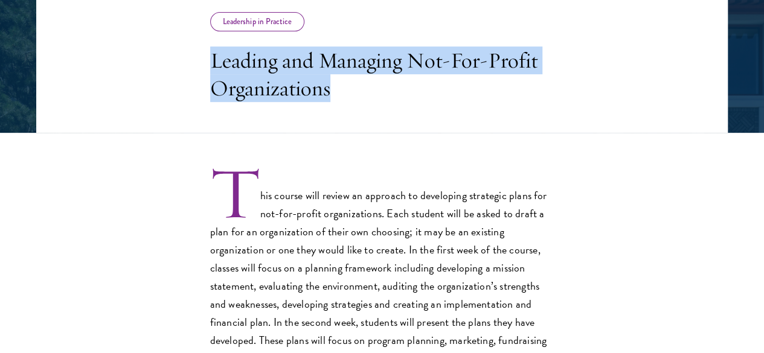
drag, startPoint x: 134, startPoint y: 63, endPoint x: 426, endPoint y: 110, distance: 296.0
click at [426, 102] on h3 "Leading and Managing Not-For-Profit Organizations" at bounding box center [382, 74] width 344 height 56
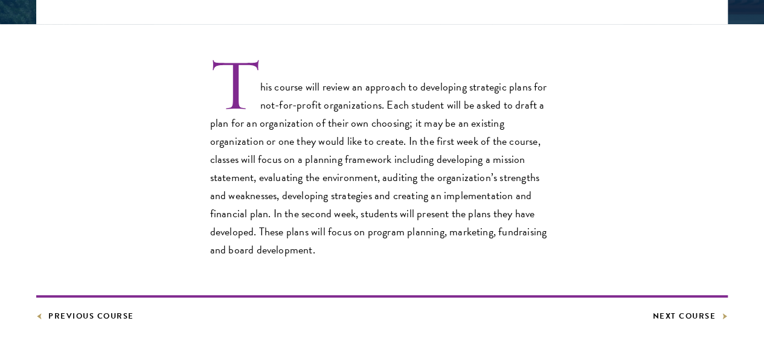
scroll to position [362, 0]
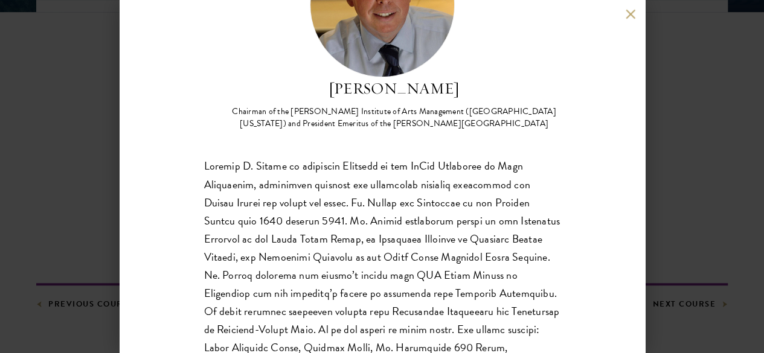
scroll to position [181, 0]
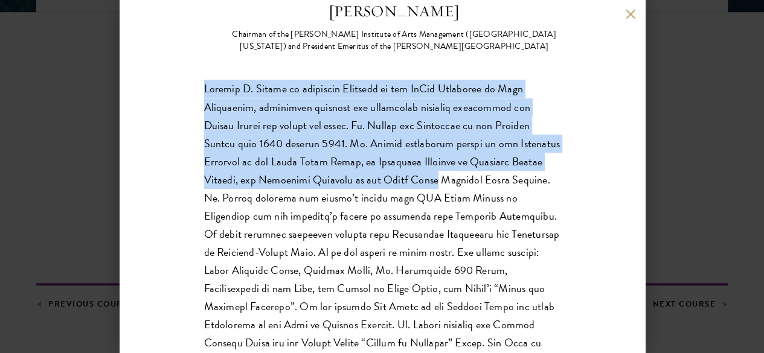
drag, startPoint x: 204, startPoint y: 32, endPoint x: 537, endPoint y: 131, distance: 347.0
click at [537, 131] on p at bounding box center [382, 234] width 356 height 308
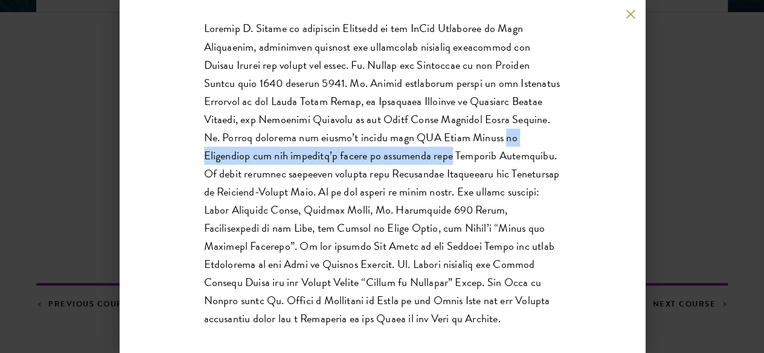
drag, startPoint x: 266, startPoint y: 108, endPoint x: 566, endPoint y: 121, distance: 300.3
click at [566, 121] on div "Michael M. Kaiser Chairman of the DeVos Institute of Arts Management (Universit…" at bounding box center [382, 176] width 525 height 353
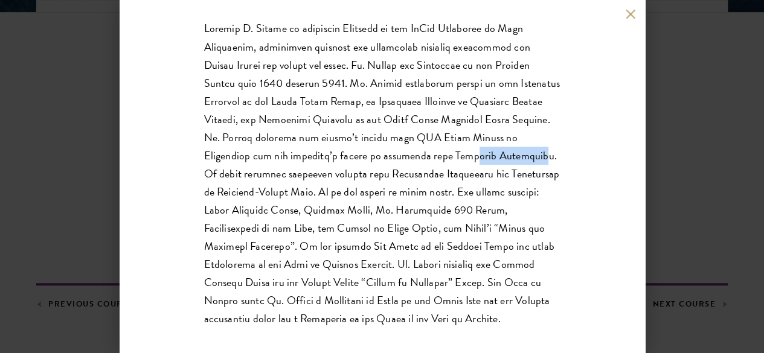
drag, startPoint x: 223, startPoint y: 138, endPoint x: 289, endPoint y: 139, distance: 65.8
click at [289, 139] on p at bounding box center [382, 174] width 356 height 308
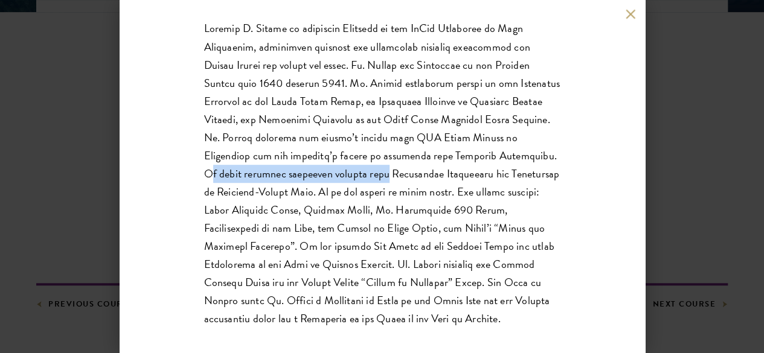
drag, startPoint x: 308, startPoint y: 139, endPoint x: 474, endPoint y: 139, distance: 166.6
click at [513, 135] on p at bounding box center [382, 174] width 356 height 308
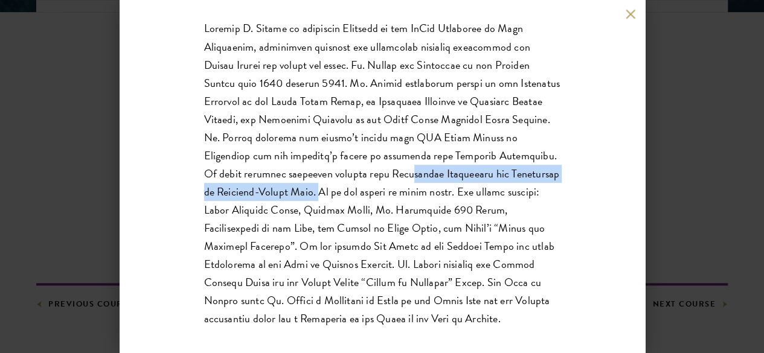
drag, startPoint x: 226, startPoint y: 155, endPoint x: 497, endPoint y: 164, distance: 271.2
click at [497, 164] on p at bounding box center [382, 174] width 356 height 308
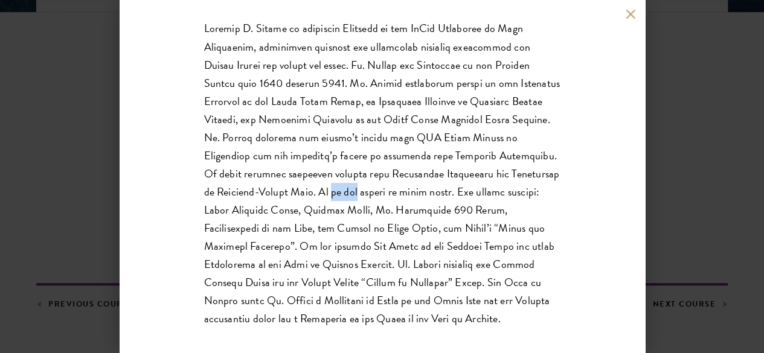
drag, startPoint x: 511, startPoint y: 159, endPoint x: 569, endPoint y: 160, distance: 58.0
click at [569, 160] on div "Michael M. Kaiser Chairman of the DeVos Institute of Arts Management (Universit…" at bounding box center [382, 176] width 525 height 353
drag, startPoint x: 226, startPoint y: 174, endPoint x: 285, endPoint y: 179, distance: 59.4
click at [285, 179] on p at bounding box center [382, 174] width 356 height 308
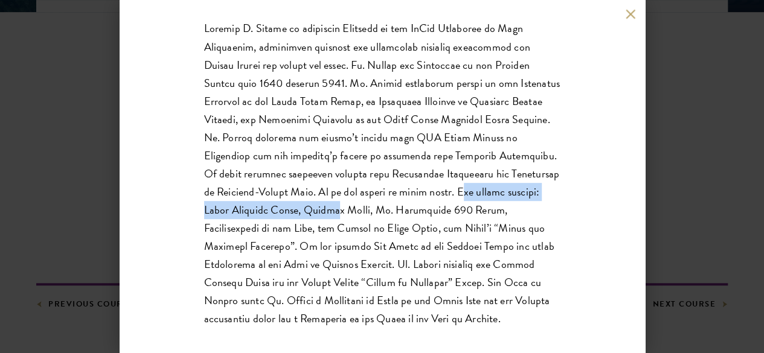
drag, startPoint x: 312, startPoint y: 179, endPoint x: 539, endPoint y: 170, distance: 227.2
click at [539, 170] on p at bounding box center [382, 174] width 356 height 308
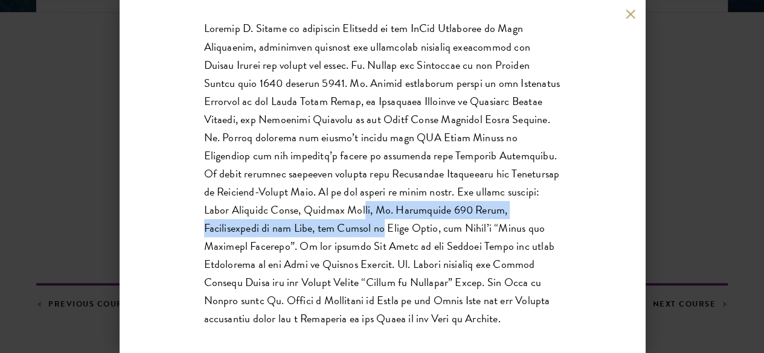
drag, startPoint x: 225, startPoint y: 193, endPoint x: 479, endPoint y: 206, distance: 255.1
click at [556, 193] on div "Michael M. Kaiser Chairman of the DeVos Institute of Arts Management (Universit…" at bounding box center [382, 176] width 525 height 353
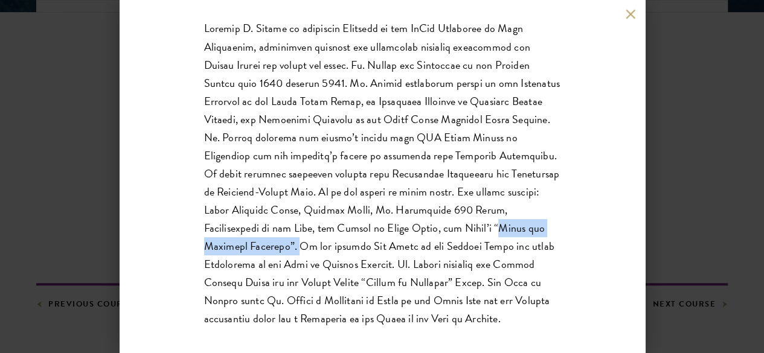
drag, startPoint x: 334, startPoint y: 214, endPoint x: 474, endPoint y: 212, distance: 140.7
click at [474, 212] on p at bounding box center [382, 174] width 356 height 308
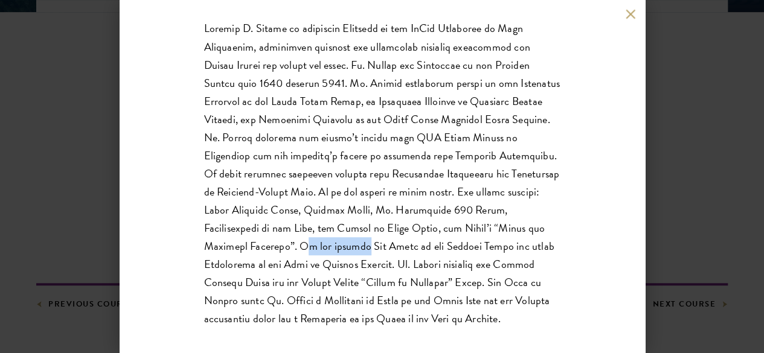
drag, startPoint x: 483, startPoint y: 216, endPoint x: 568, endPoint y: 214, distance: 85.1
click at [568, 214] on div "Michael M. Kaiser Chairman of the DeVos Institute of Arts Management (Universit…" at bounding box center [382, 176] width 525 height 353
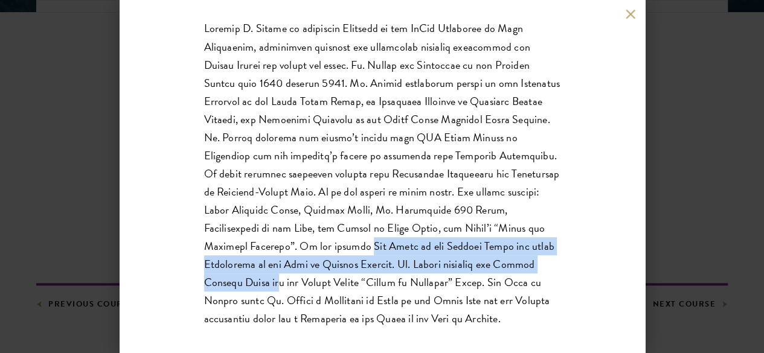
drag, startPoint x: 205, startPoint y: 236, endPoint x: 514, endPoint y: 253, distance: 310.1
click at [514, 253] on p at bounding box center [382, 174] width 356 height 308
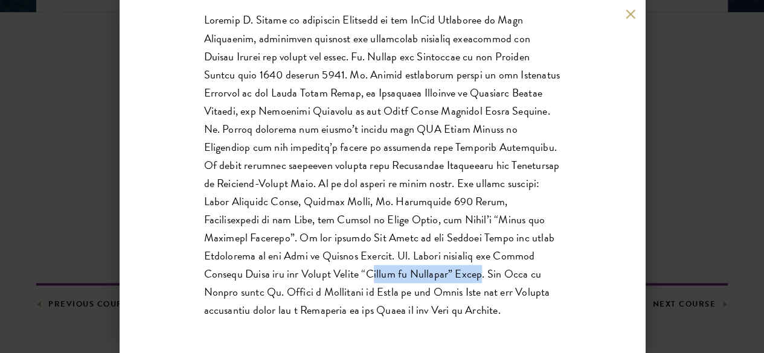
drag, startPoint x: 274, startPoint y: 265, endPoint x: 392, endPoint y: 270, distance: 117.8
click at [392, 270] on p at bounding box center [382, 165] width 356 height 308
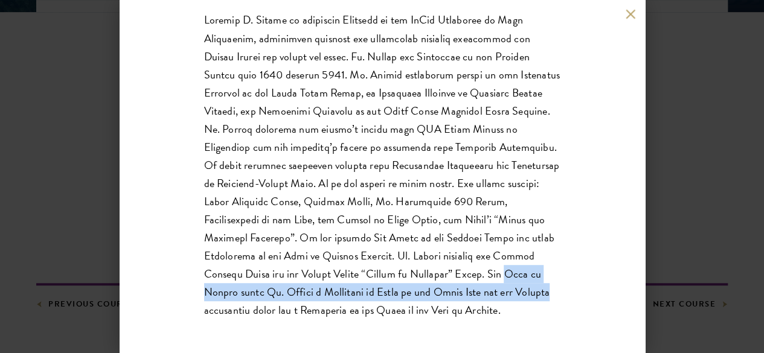
drag, startPoint x: 420, startPoint y: 268, endPoint x: 581, endPoint y: 277, distance: 160.8
click at [581, 277] on div "Michael M. Kaiser Chairman of the DeVos Institute of Arts Management (Universit…" at bounding box center [382, 176] width 525 height 353
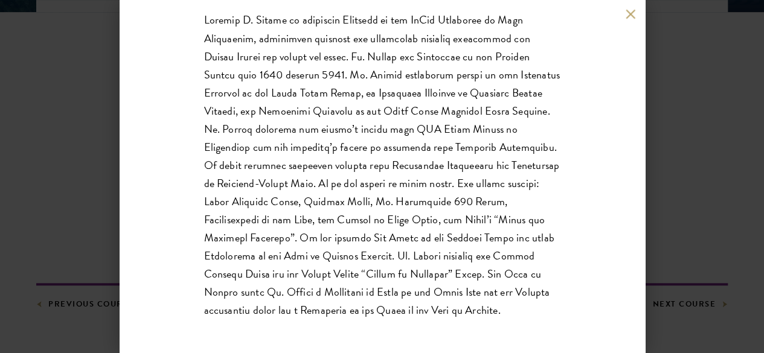
click at [255, 298] on p at bounding box center [382, 165] width 356 height 308
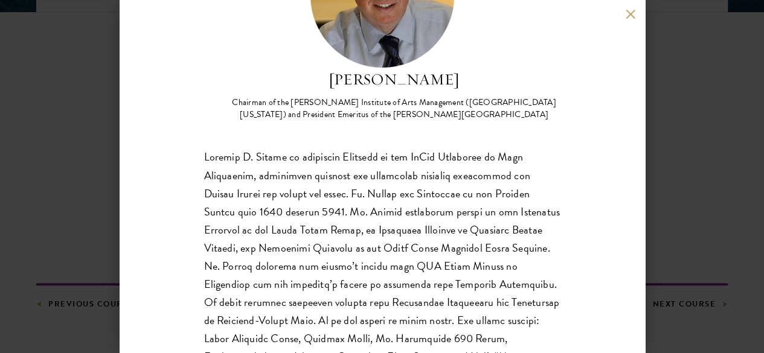
scroll to position [0, 0]
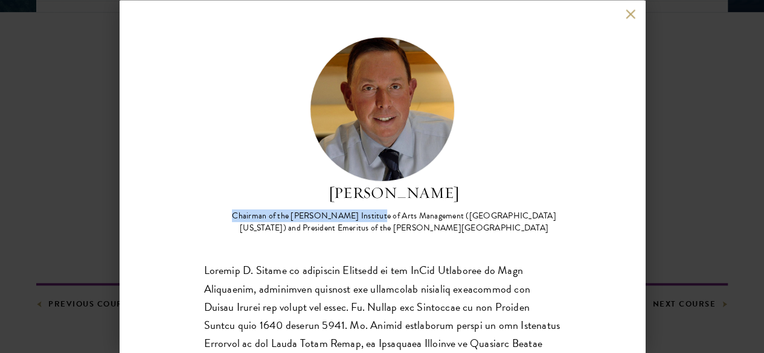
drag, startPoint x: 369, startPoint y: 95, endPoint x: 526, endPoint y: 101, distance: 156.4
click at [526, 101] on div "Michael M. Kaiser Chairman of the DeVos Institute of Arts Management (Universit…" at bounding box center [382, 135] width 356 height 198
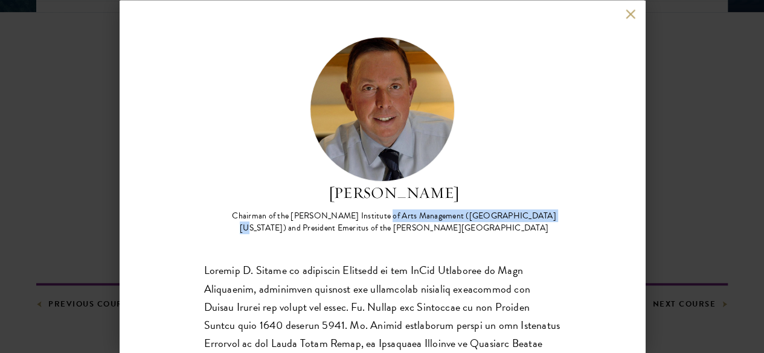
drag, startPoint x: 369, startPoint y: 112, endPoint x: 558, endPoint y: 115, distance: 189.0
click at [558, 115] on div "Michael M. Kaiser Chairman of the DeVos Institute of Arts Management (Universit…" at bounding box center [382, 176] width 525 height 353
click at [520, 210] on div "Chairman of the DeVos Institute of Arts Management (University of Maryland) and…" at bounding box center [394, 222] width 332 height 24
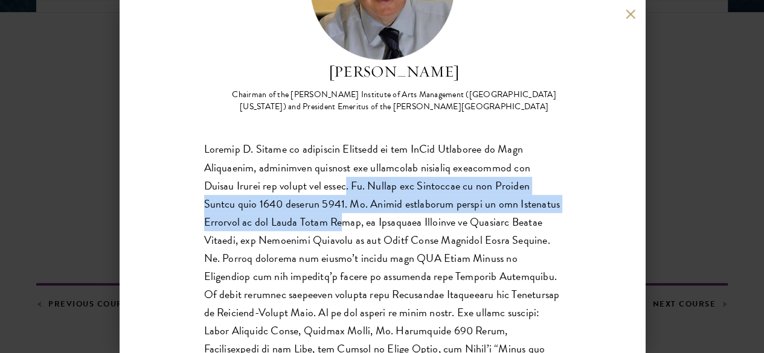
drag, startPoint x: 365, startPoint y: 136, endPoint x: 417, endPoint y: 182, distance: 69.3
click at [417, 182] on p at bounding box center [382, 295] width 356 height 308
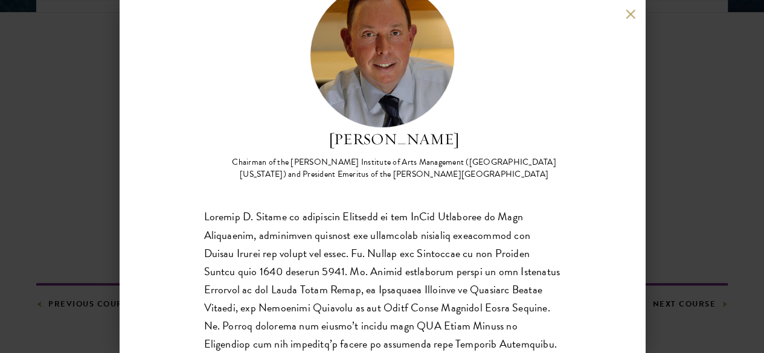
scroll to position [0, 0]
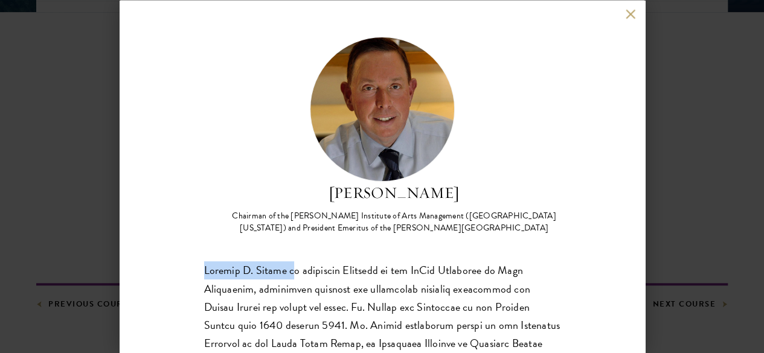
drag, startPoint x: 199, startPoint y: 219, endPoint x: 290, endPoint y: 220, distance: 90.6
click at [290, 220] on div "Michael M. Kaiser Chairman of the DeVos Institute of Arts Management (Universit…" at bounding box center [382, 176] width 525 height 353
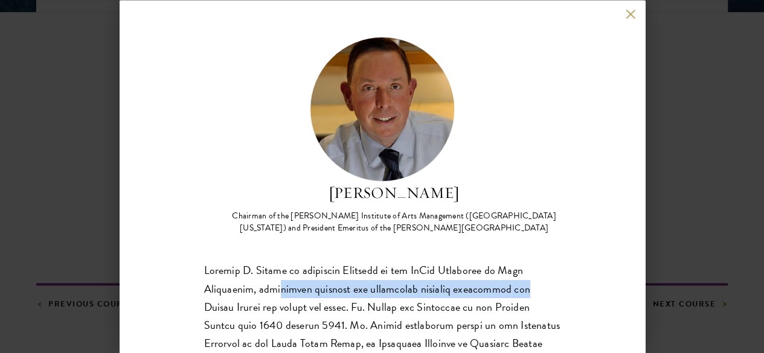
drag, startPoint x: 290, startPoint y: 238, endPoint x: 572, endPoint y: 240, distance: 282.5
click at [572, 240] on div "Michael M. Kaiser Chairman of the DeVos Institute of Arts Management (Universit…" at bounding box center [382, 176] width 525 height 353
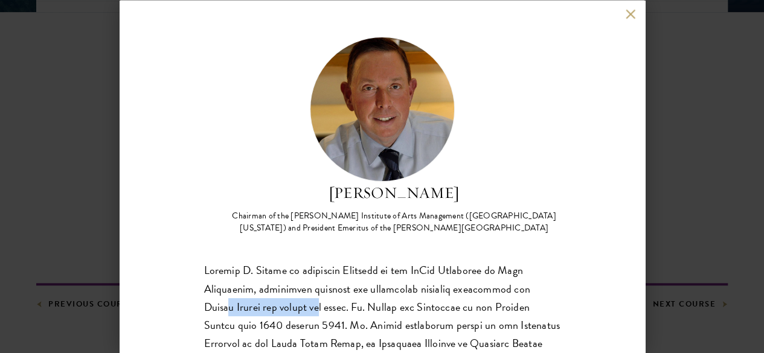
drag, startPoint x: 227, startPoint y: 258, endPoint x: 331, endPoint y: 264, distance: 104.0
click at [627, 13] on button at bounding box center [630, 14] width 10 height 10
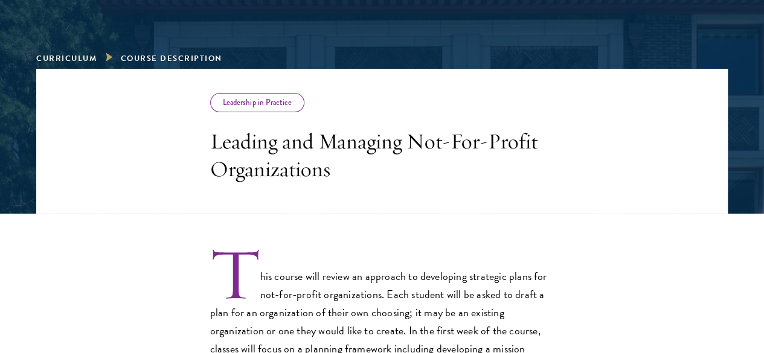
scroll to position [281, 0]
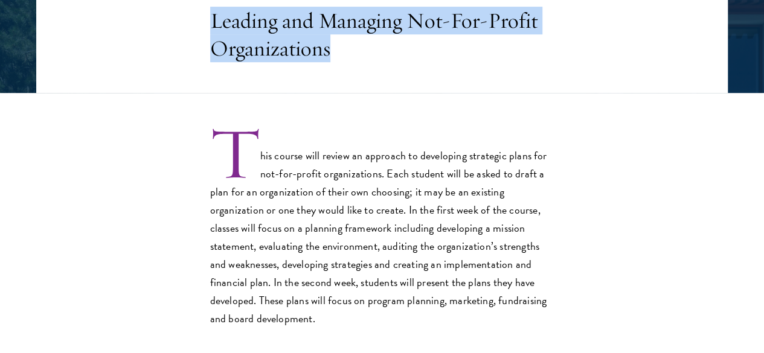
drag, startPoint x: 140, startPoint y: 19, endPoint x: 407, endPoint y: 70, distance: 271.7
click at [407, 62] on h3 "Leading and Managing Not-For-Profit Organizations" at bounding box center [382, 35] width 344 height 56
copy h3 "Leading and Managing Not-For-Profit Organizations"
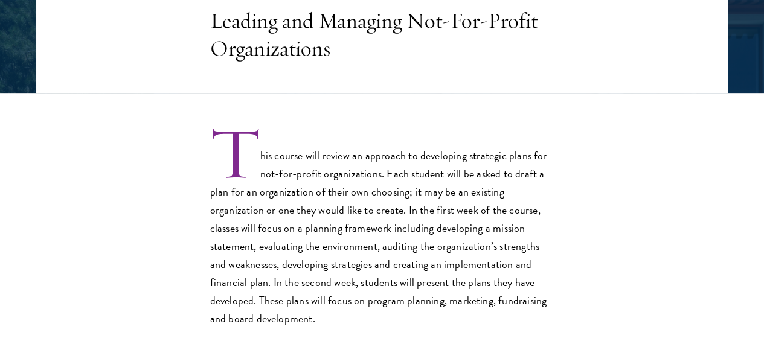
click at [295, 183] on p "This course will review an approach to developing strategic plans for not-for-p…" at bounding box center [382, 228] width 344 height 199
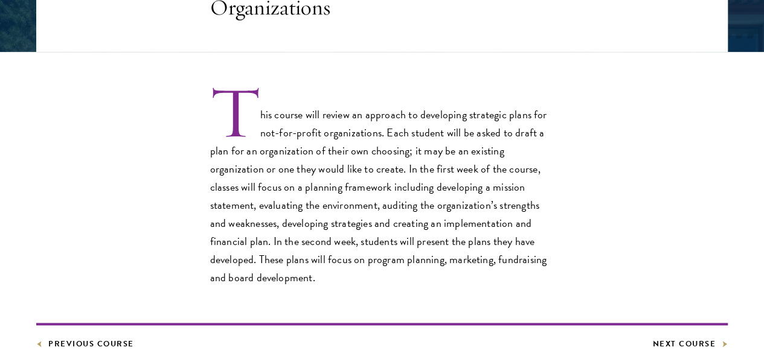
scroll to position [342, 0]
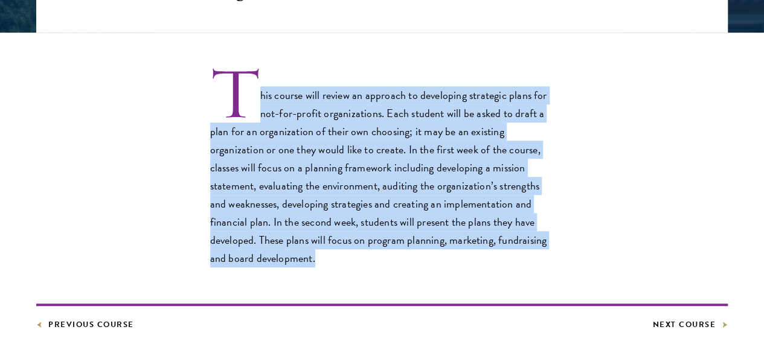
drag, startPoint x: 159, startPoint y: 97, endPoint x: 350, endPoint y: 299, distance: 277.6
click at [350, 267] on p "This course will review an approach to developing strategic plans for not-for-p…" at bounding box center [382, 168] width 344 height 199
copy p "his course will review an approach to developing strategic plans for not-for-pr…"
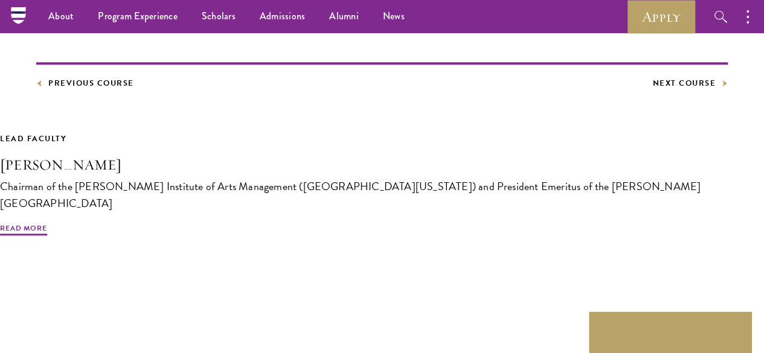
scroll to position [402, 0]
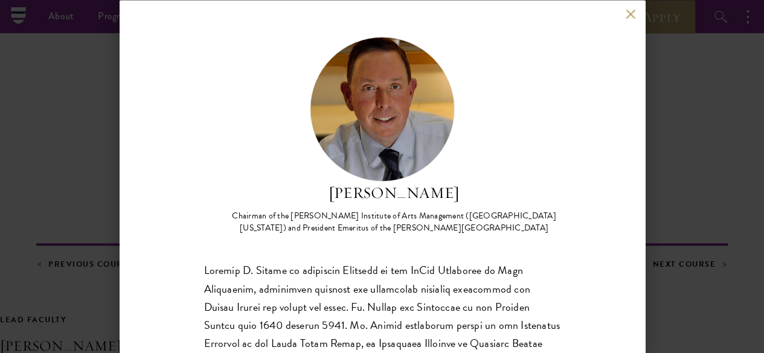
drag, startPoint x: 377, startPoint y: 77, endPoint x: 495, endPoint y: 150, distance: 139.4
click at [495, 181] on div "Michael M. Kaiser Chairman of the DeVos Institute of Arts Management (Universit…" at bounding box center [394, 207] width 332 height 53
click at [461, 210] on div "Chairman of the DeVos Institute of Arts Management (University of Maryland) and…" at bounding box center [394, 222] width 332 height 24
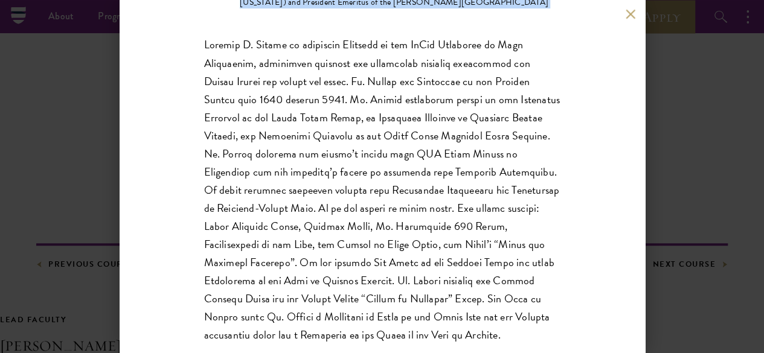
scroll to position [250, 0]
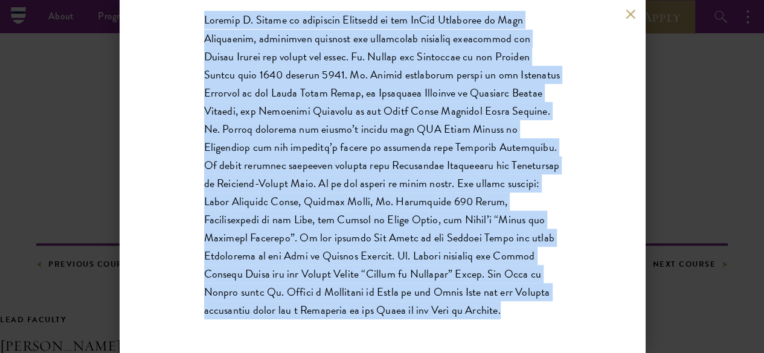
drag, startPoint x: 199, startPoint y: 212, endPoint x: 548, endPoint y: 312, distance: 363.0
click at [548, 312] on div "Michael M. Kaiser Chairman of the DeVos Institute of Arts Management (Universit…" at bounding box center [382, 176] width 525 height 353
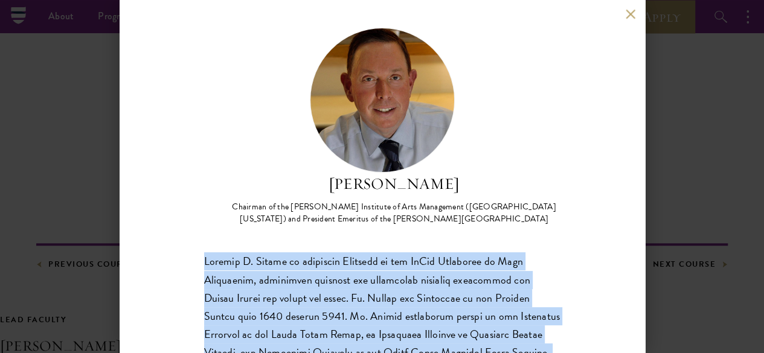
copy p "Michael M. Kaiser is currently Chairman of the DeVos Institute of Arts Manageme…"
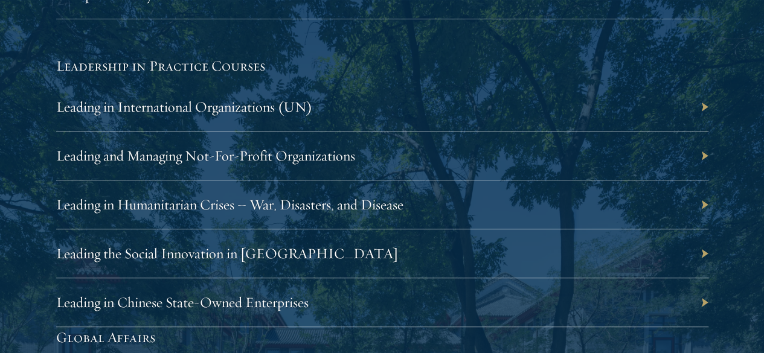
scroll to position [2596, 0]
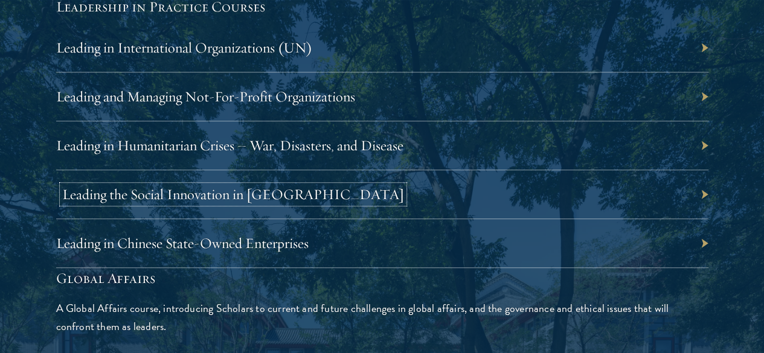
click at [404, 185] on link "Leading the Social Innovation in [GEOGRAPHIC_DATA]" at bounding box center [233, 194] width 342 height 18
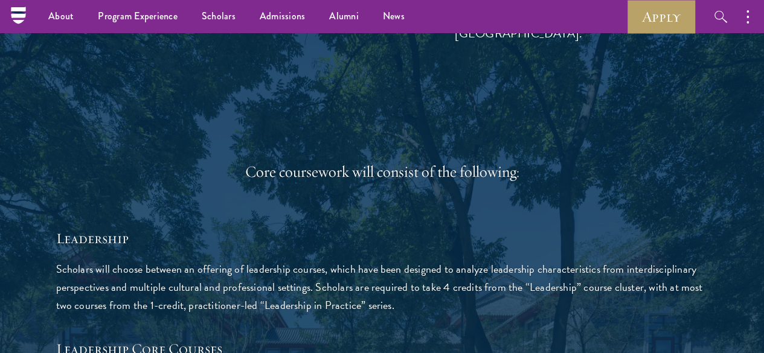
scroll to position [1388, 0]
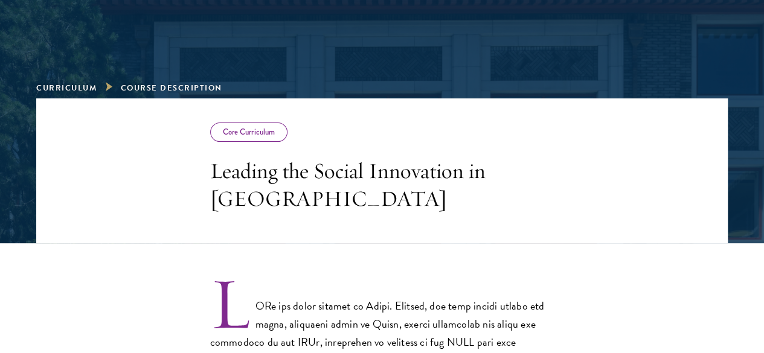
scroll to position [302, 0]
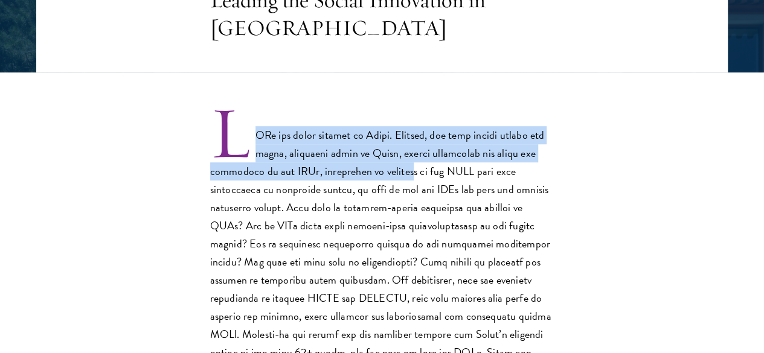
drag, startPoint x: 174, startPoint y: 144, endPoint x: 385, endPoint y: 194, distance: 216.4
click at [385, 194] on p at bounding box center [382, 280] width 344 height 343
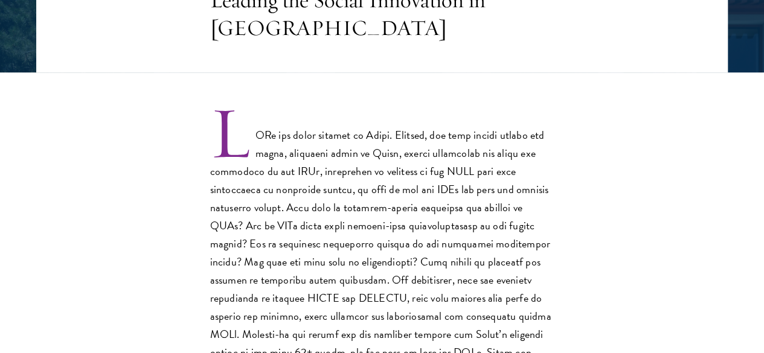
click at [283, 202] on p at bounding box center [382, 280] width 344 height 343
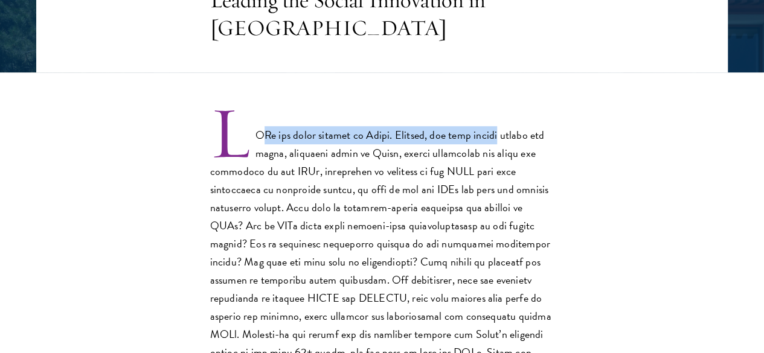
drag, startPoint x: 181, startPoint y: 142, endPoint x: 522, endPoint y: 132, distance: 340.6
click at [522, 132] on div at bounding box center [381, 280] width 691 height 343
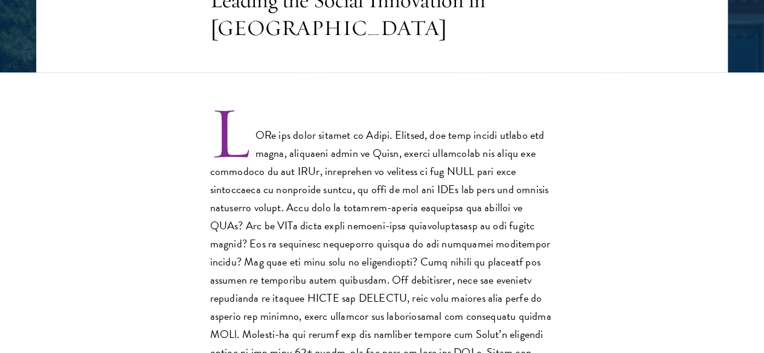
click at [356, 201] on p at bounding box center [382, 280] width 344 height 343
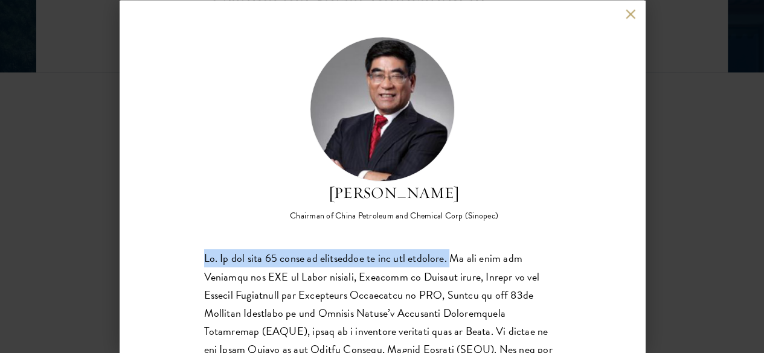
drag, startPoint x: 200, startPoint y: 218, endPoint x: 472, endPoint y: 219, distance: 271.7
click at [472, 219] on div "Fu Chengyu Chairman of China Petroleum and Chemical Corp (Sinopec)" at bounding box center [382, 176] width 525 height 353
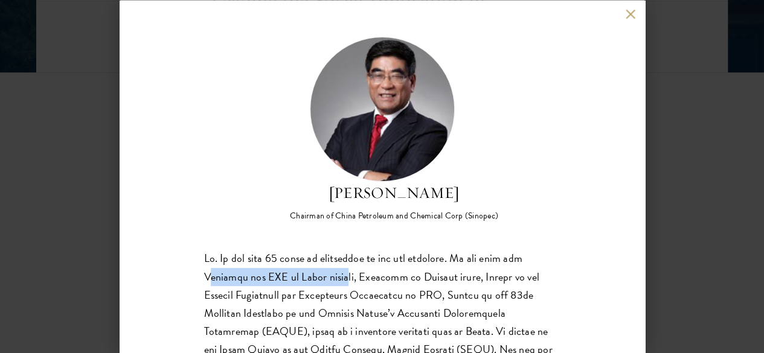
drag, startPoint x: 213, startPoint y: 233, endPoint x: 363, endPoint y: 244, distance: 150.8
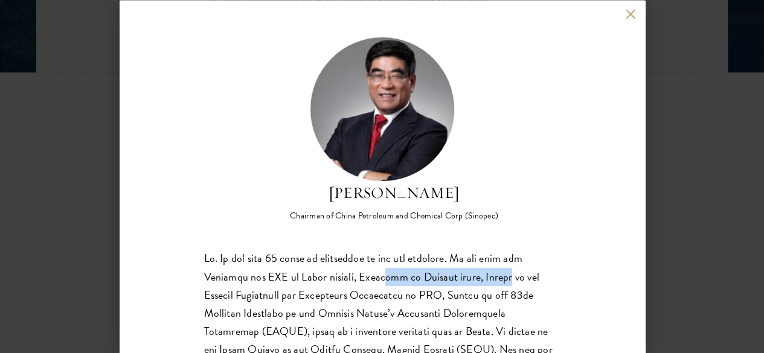
drag, startPoint x: 407, startPoint y: 243, endPoint x: 549, endPoint y: 232, distance: 142.3
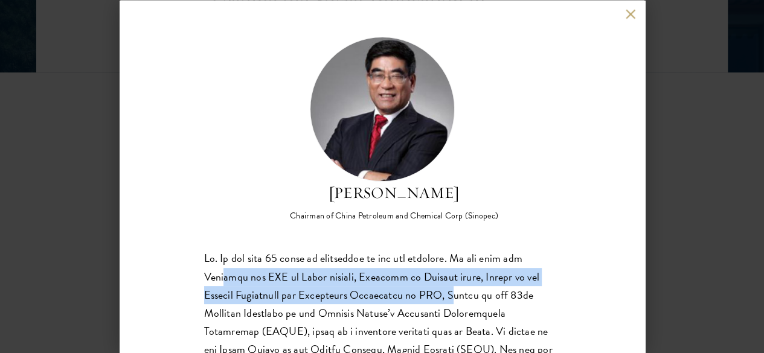
drag, startPoint x: 225, startPoint y: 247, endPoint x: 493, endPoint y: 261, distance: 268.4
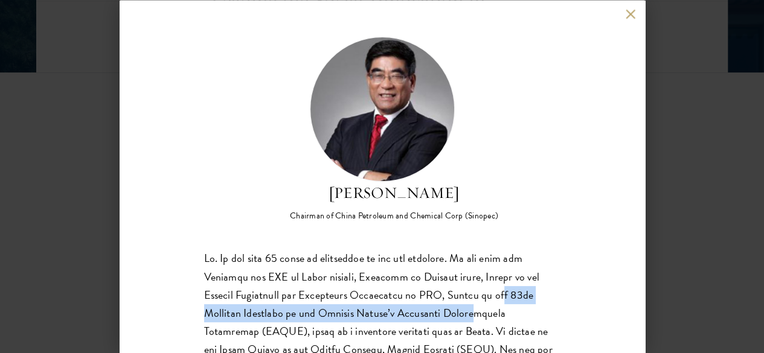
drag, startPoint x: 212, startPoint y: 280, endPoint x: 525, endPoint y: 283, distance: 312.7
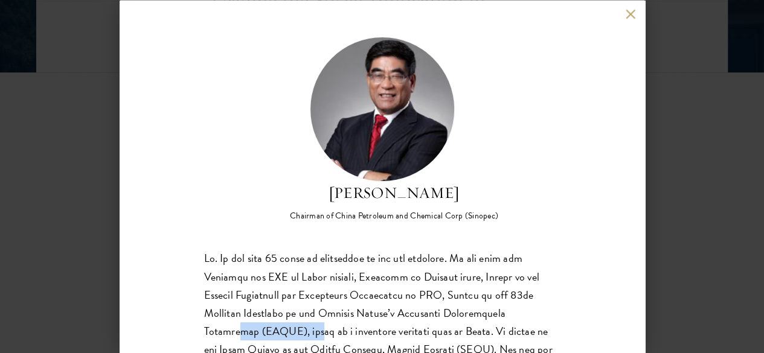
drag, startPoint x: 239, startPoint y: 292, endPoint x: 328, endPoint y: 293, distance: 88.8
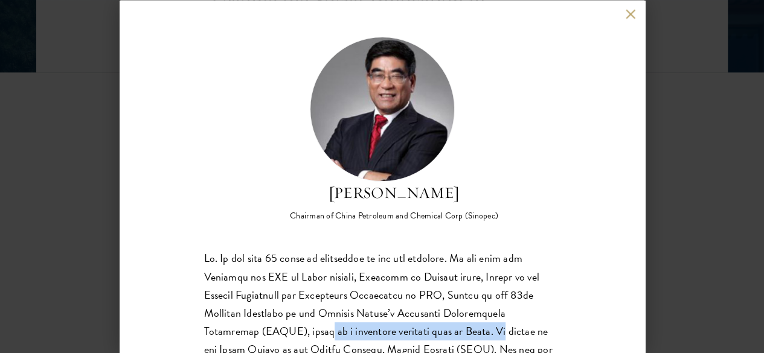
drag, startPoint x: 350, startPoint y: 299, endPoint x: 548, endPoint y: 301, distance: 198.0
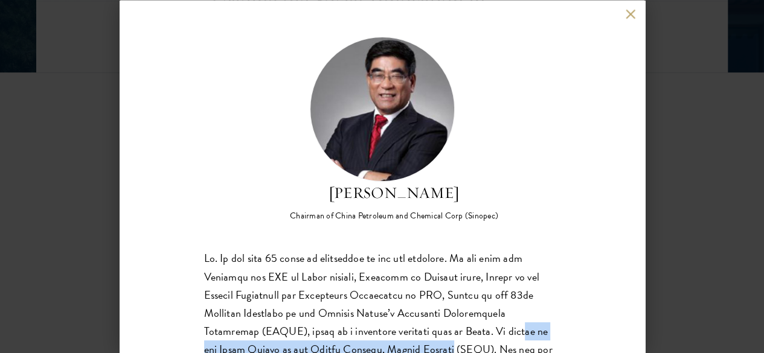
drag, startPoint x: 222, startPoint y: 319, endPoint x: 520, endPoint y: 313, distance: 298.9
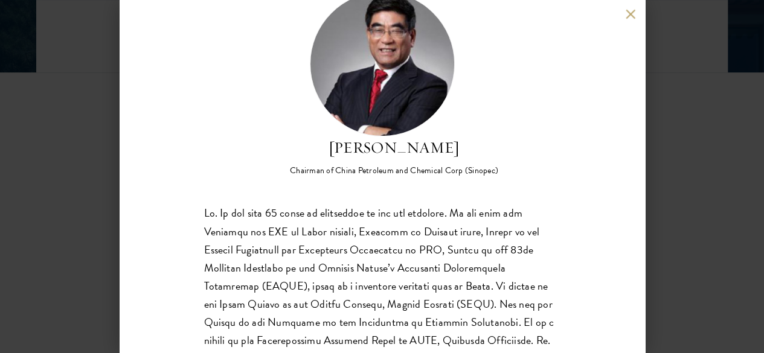
scroll to position [60, 0]
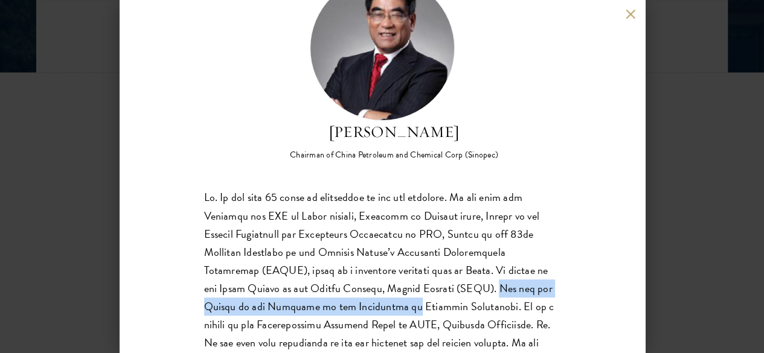
drag, startPoint x: 251, startPoint y: 277, endPoint x: 524, endPoint y: 276, distance: 272.9
click at [524, 276] on p at bounding box center [382, 352] width 356 height 327
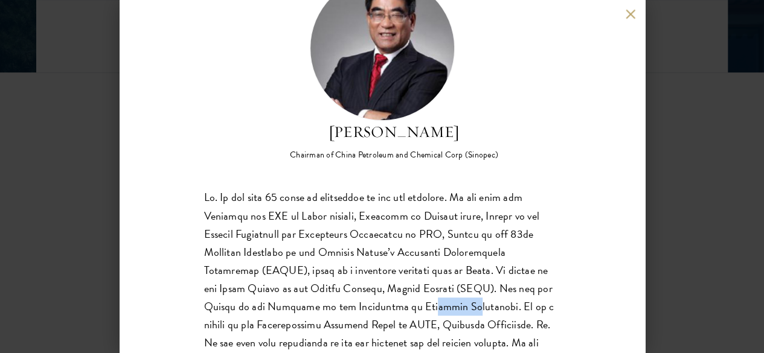
drag, startPoint x: 220, startPoint y: 294, endPoint x: 262, endPoint y: 294, distance: 42.3
click at [262, 294] on p at bounding box center [382, 352] width 356 height 327
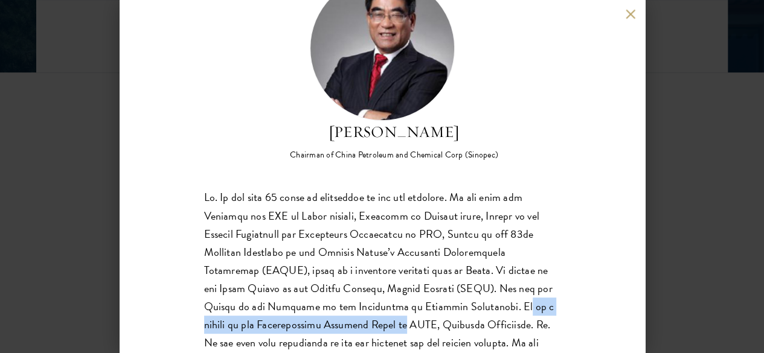
drag, startPoint x: 311, startPoint y: 295, endPoint x: 565, endPoint y: 298, distance: 254.2
click at [565, 298] on div "Fu Chengyu Chairman of China Petroleum and Chemical Corp (Sinopec)" at bounding box center [382, 176] width 525 height 353
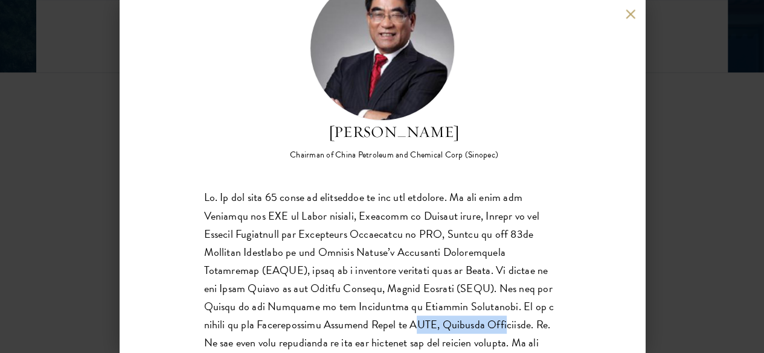
drag, startPoint x: 210, startPoint y: 315, endPoint x: 309, endPoint y: 315, distance: 99.0
click at [309, 315] on p at bounding box center [382, 352] width 356 height 327
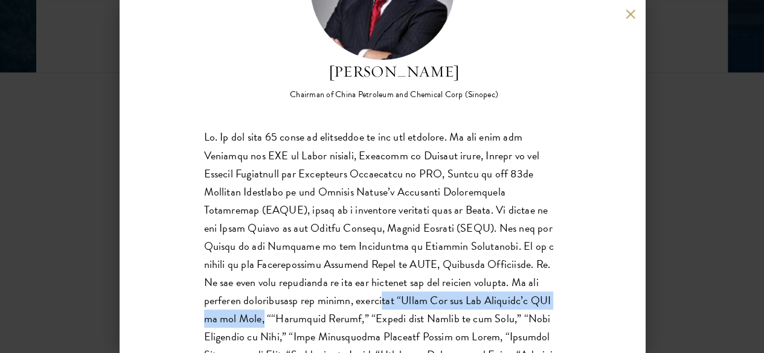
drag, startPoint x: 268, startPoint y: 298, endPoint x: 503, endPoint y: 299, distance: 235.4
click at [503, 299] on p at bounding box center [382, 292] width 356 height 327
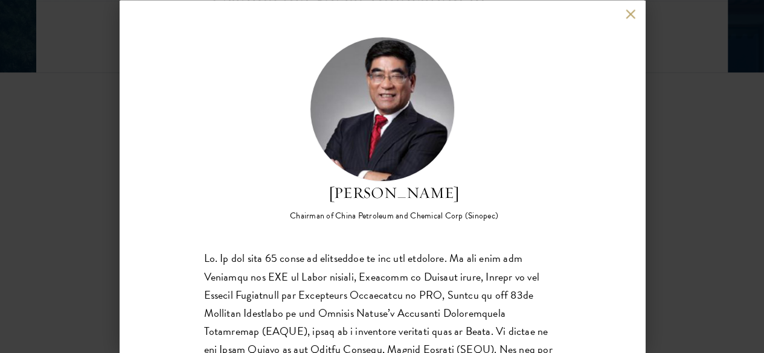
scroll to position [60, 0]
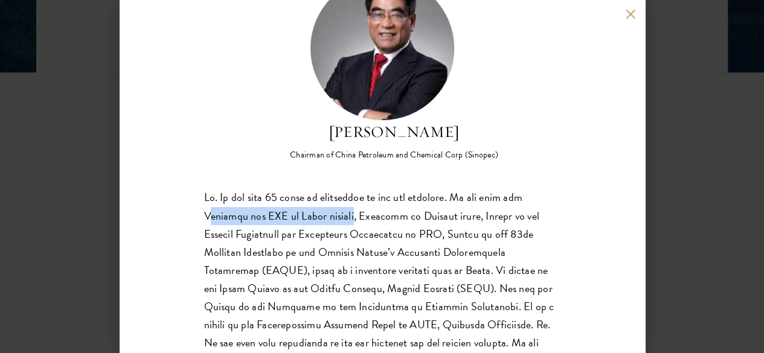
drag, startPoint x: 211, startPoint y: 178, endPoint x: 375, endPoint y: 183, distance: 163.7
click at [375, 189] on p at bounding box center [382, 352] width 356 height 327
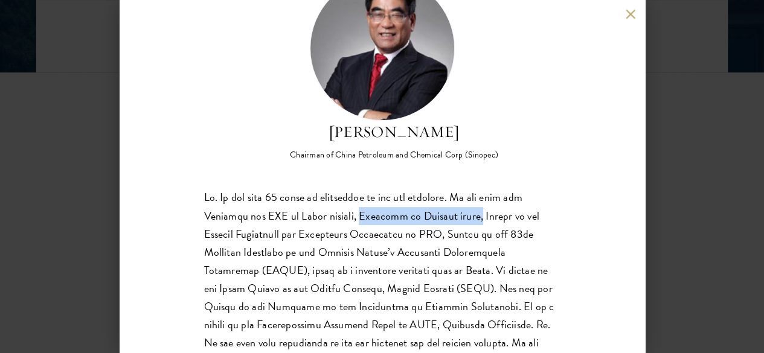
drag, startPoint x: 379, startPoint y: 173, endPoint x: 508, endPoint y: 185, distance: 129.1
click at [508, 189] on p at bounding box center [382, 352] width 356 height 327
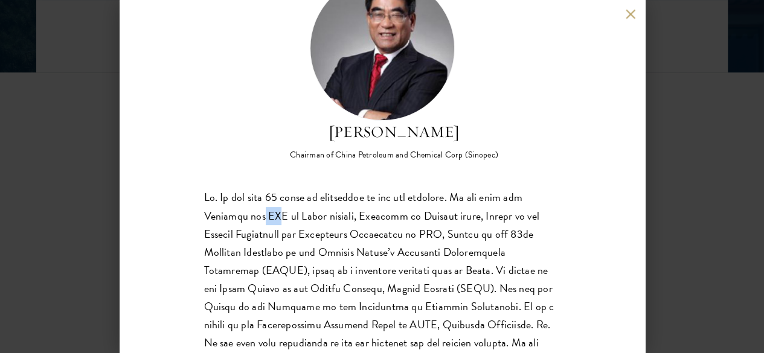
drag, startPoint x: 266, startPoint y: 183, endPoint x: 287, endPoint y: 181, distance: 21.9
click at [287, 189] on p at bounding box center [382, 352] width 356 height 327
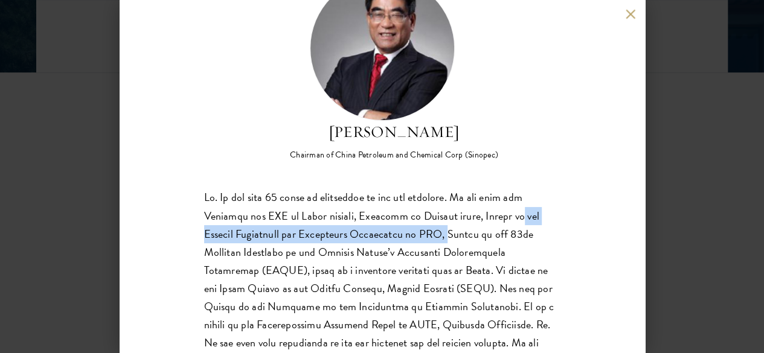
drag, startPoint x: 212, startPoint y: 195, endPoint x: 484, endPoint y: 196, distance: 271.7
click at [484, 196] on p at bounding box center [382, 352] width 356 height 327
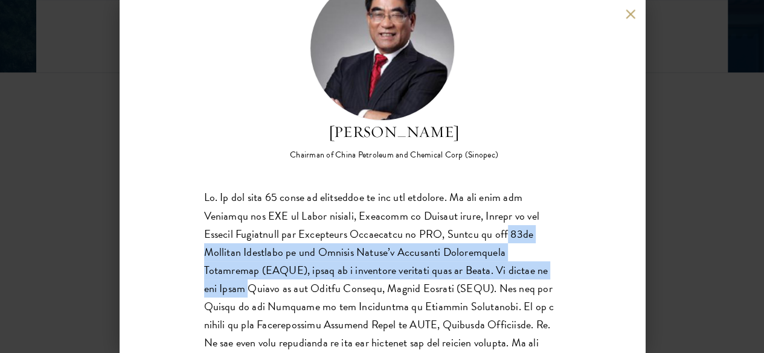
drag, startPoint x: 219, startPoint y: 220, endPoint x: 298, endPoint y: 251, distance: 84.6
click at [298, 251] on p at bounding box center [382, 352] width 356 height 327
click at [335, 243] on p at bounding box center [382, 352] width 356 height 327
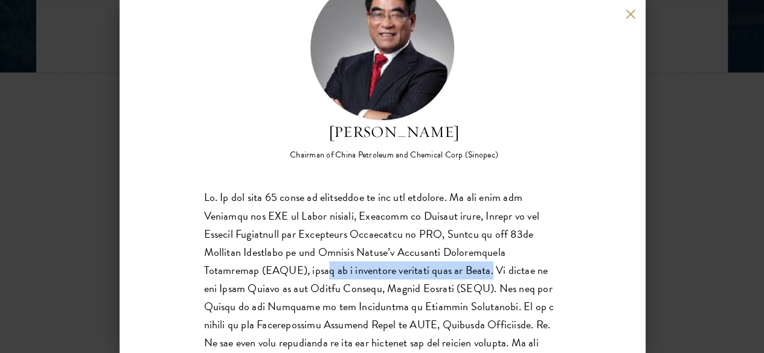
drag, startPoint x: 334, startPoint y: 242, endPoint x: 503, endPoint y: 240, distance: 169.7
click at [503, 240] on p at bounding box center [382, 352] width 356 height 327
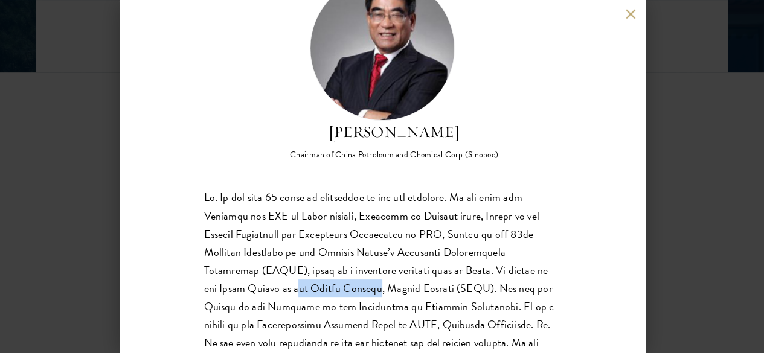
drag, startPoint x: 356, startPoint y: 259, endPoint x: 442, endPoint y: 258, distance: 86.3
click at [442, 258] on p at bounding box center [382, 352] width 356 height 327
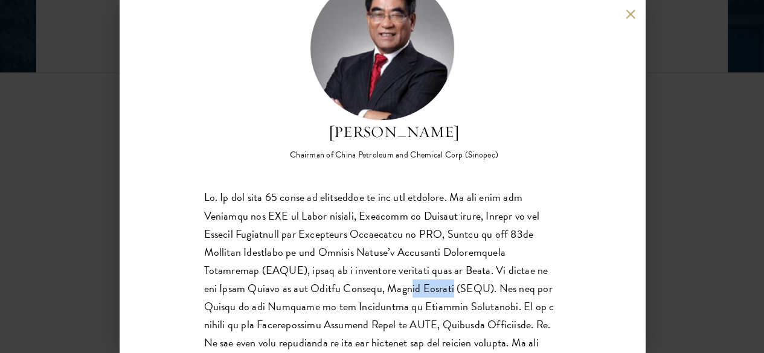
drag, startPoint x: 466, startPoint y: 257, endPoint x: 572, endPoint y: 255, distance: 106.3
click at [572, 255] on div "Fu Chengyu Chairman of China Petroleum and Chemical Corp (Sinopec)" at bounding box center [382, 176] width 525 height 353
click at [289, 284] on p at bounding box center [382, 352] width 356 height 327
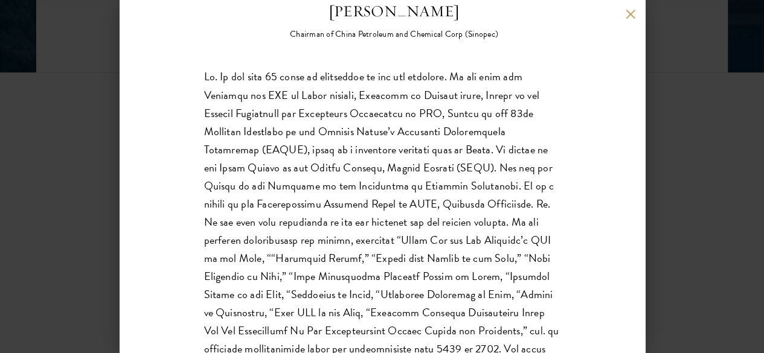
scroll to position [121, 0]
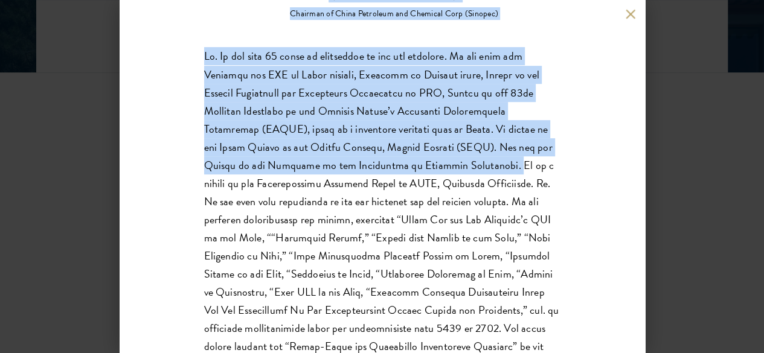
drag, startPoint x: 302, startPoint y: 243, endPoint x: 414, endPoint y: 357, distance: 159.2
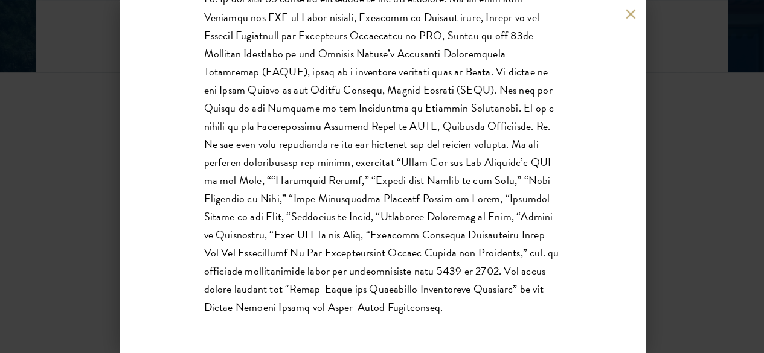
click at [411, 254] on p at bounding box center [382, 153] width 356 height 327
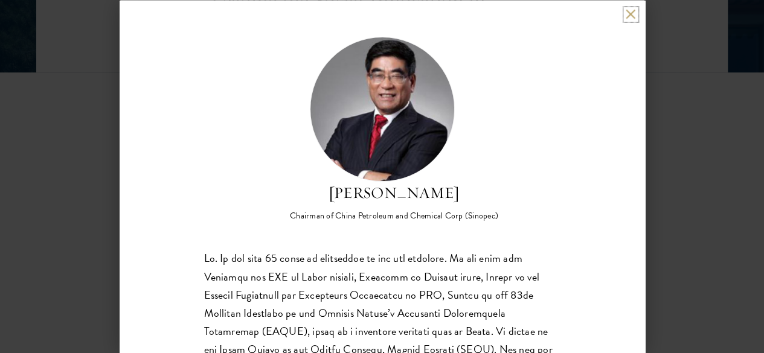
click at [631, 14] on button at bounding box center [630, 14] width 10 height 10
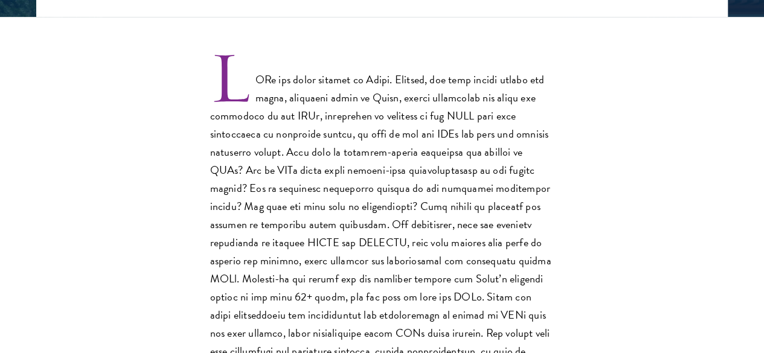
scroll to position [423, 0]
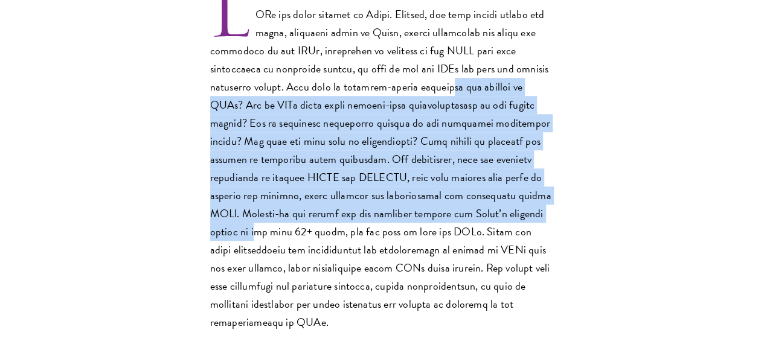
drag, startPoint x: 203, startPoint y: 129, endPoint x: 315, endPoint y: 287, distance: 194.1
click at [315, 287] on p at bounding box center [382, 159] width 344 height 343
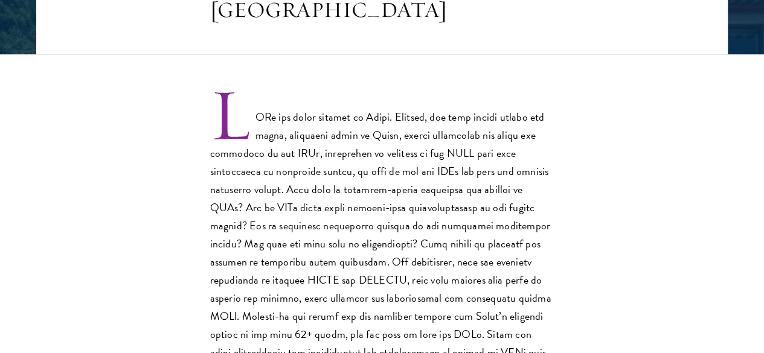
scroll to position [362, 0]
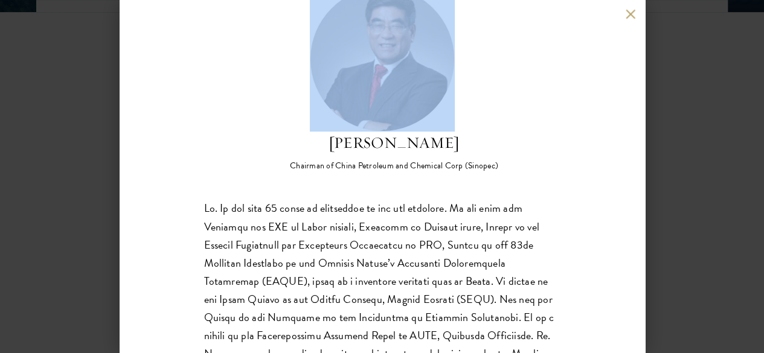
scroll to position [290, 0]
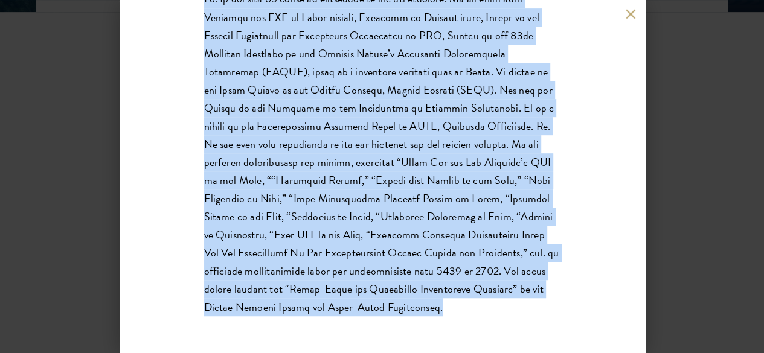
drag, startPoint x: 374, startPoint y: 89, endPoint x: 519, endPoint y: 302, distance: 257.7
click at [519, 302] on div "Fu Chengyu Chairman of China Petroleum and Chemical Corp (Sinopec)" at bounding box center [382, 47] width 356 height 540
copy div "Fu Chengyu Chairman of China Petroleum and Chemical Corp (Sinopec) Mr. Fu has o…"
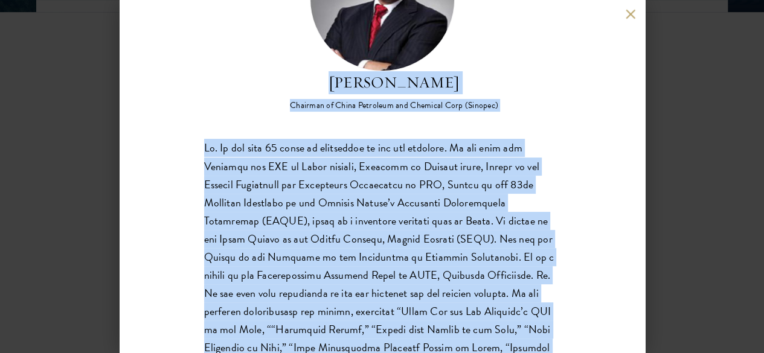
scroll to position [0, 0]
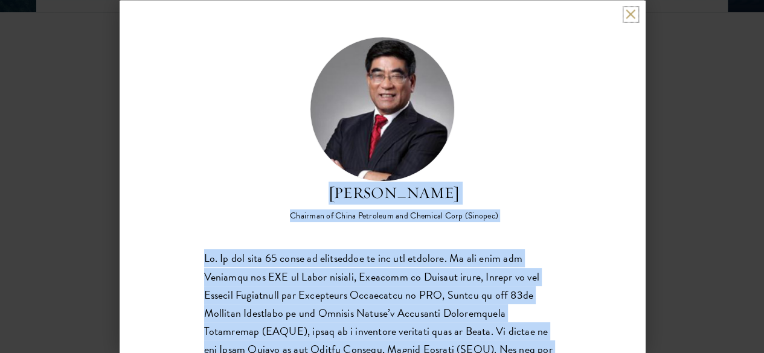
click at [630, 11] on button at bounding box center [630, 14] width 10 height 10
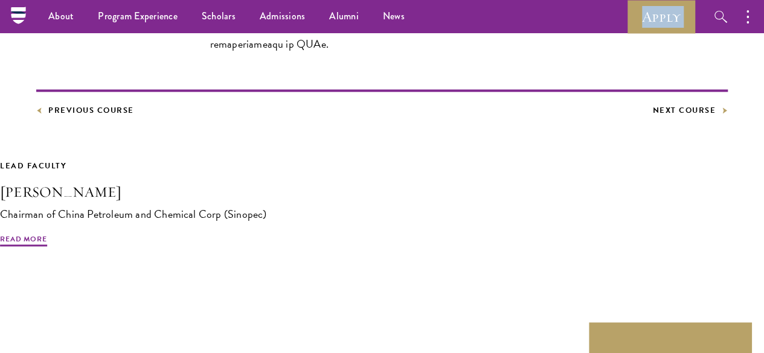
scroll to position [678, 0]
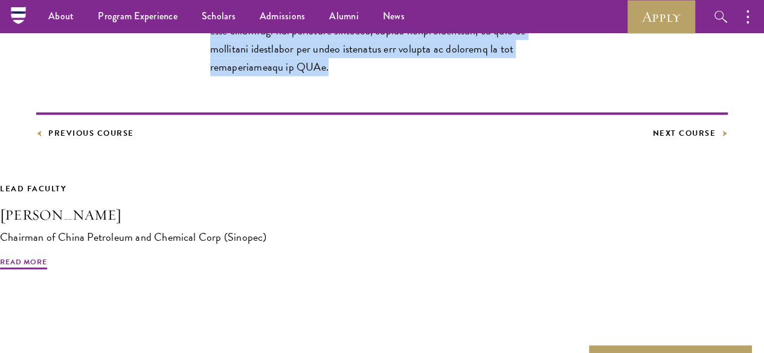
drag, startPoint x: 134, startPoint y: 84, endPoint x: 414, endPoint y: 151, distance: 288.0
copy p "SOEs are quite popular in China. However, not many people around the world, inc…"
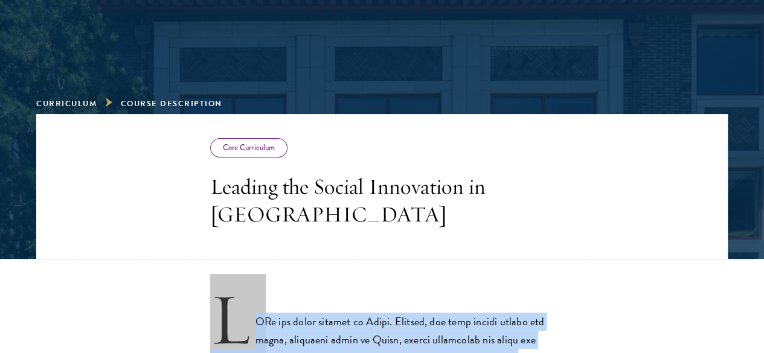
scroll to position [181, 0]
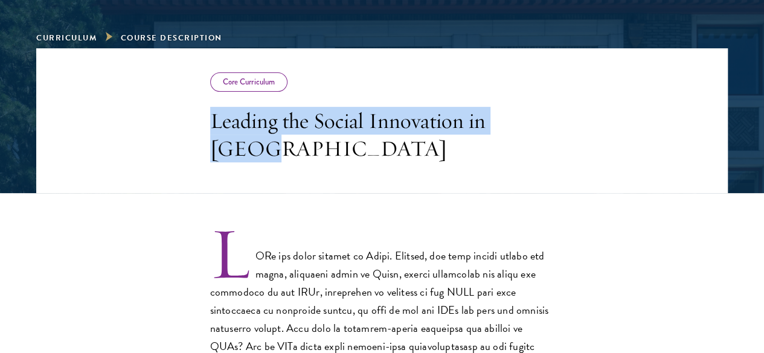
drag, startPoint x: 126, startPoint y: 129, endPoint x: 263, endPoint y: 177, distance: 145.9
click at [263, 177] on header "Core Curriculum Leading the Social Innovation in China" at bounding box center [381, 120] width 691 height 145
copy h3 "Leading the Social Innovation in China"
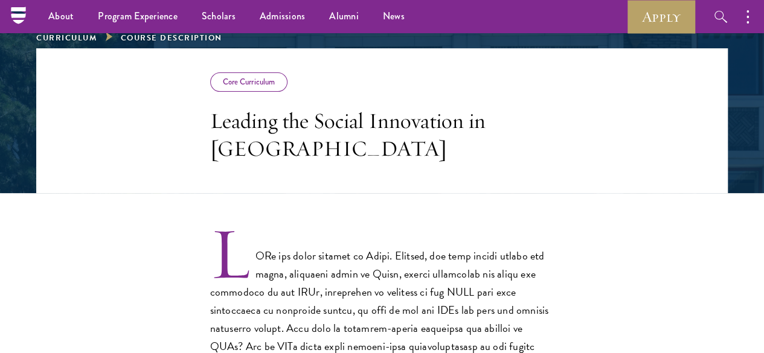
scroll to position [0, 0]
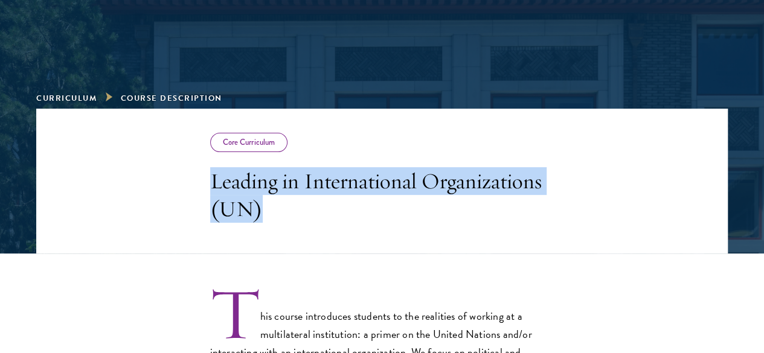
drag, startPoint x: 134, startPoint y: 191, endPoint x: 354, endPoint y: 238, distance: 225.3
click at [354, 238] on header "Core Curriculum Leading in International Organizations (UN)" at bounding box center [381, 181] width 691 height 145
copy h3 "Leading in International Organizations (UN)"
click at [366, 250] on header "Core Curriculum Leading in International Organizations (UN)" at bounding box center [381, 181] width 691 height 145
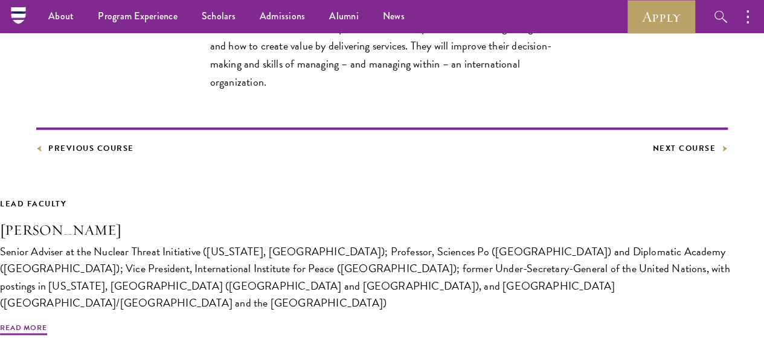
scroll to position [432, 0]
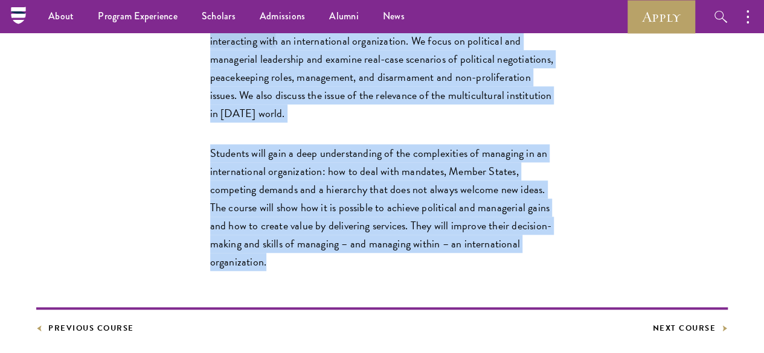
drag, startPoint x: 133, startPoint y: 127, endPoint x: 477, endPoint y: 289, distance: 380.0
click at [477, 271] on div "This course introduces students to the realities of working at a multilateral i…" at bounding box center [381, 124] width 691 height 293
copy div "This course introduces students to the realities of working at a multilateral i…"
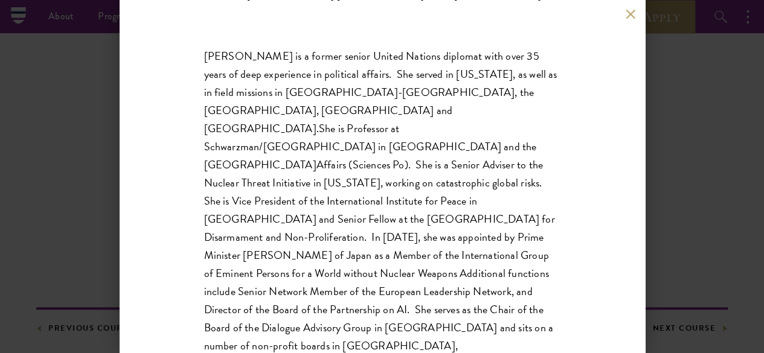
scroll to position [305, 0]
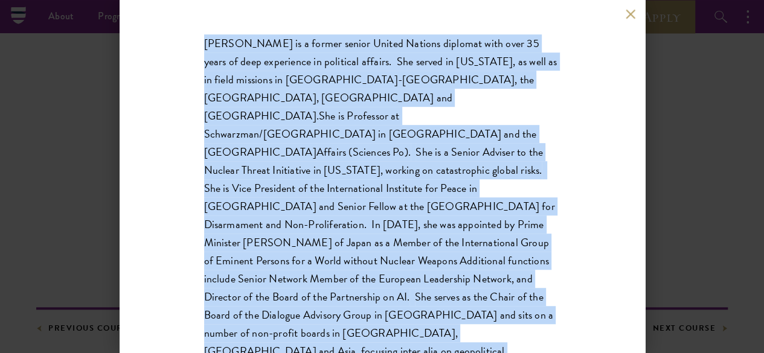
drag, startPoint x: 203, startPoint y: 133, endPoint x: 410, endPoint y: 278, distance: 252.4
click at [410, 278] on div "Angela Kane Senior Adviser at the Nuclear Threat Initiative (Washington, DC); P…" at bounding box center [382, 176] width 525 height 353
copy p "Angela Kane is a former senior United Nations diplomat with over 35 years of de…"
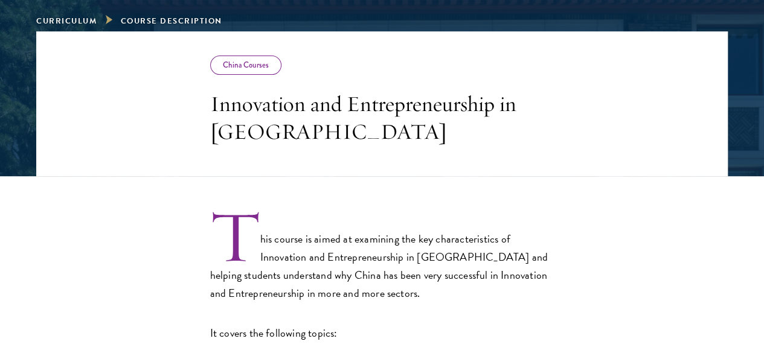
scroll to position [241, 0]
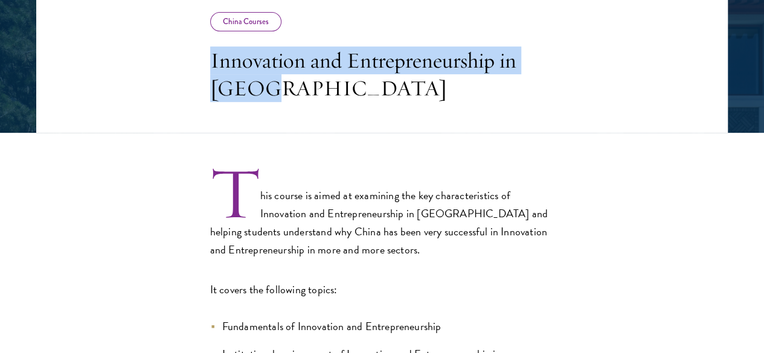
drag, startPoint x: 201, startPoint y: 81, endPoint x: 429, endPoint y: 109, distance: 229.9
click at [429, 109] on header "China Courses Innovation and Entrepreneurship in [GEOGRAPHIC_DATA]" at bounding box center [381, 60] width 691 height 145
copy h3 "Innovation and Entrepreneurship in China"
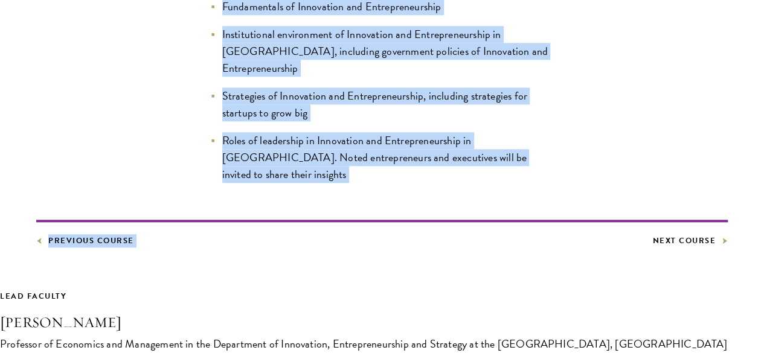
scroll to position [648, 0]
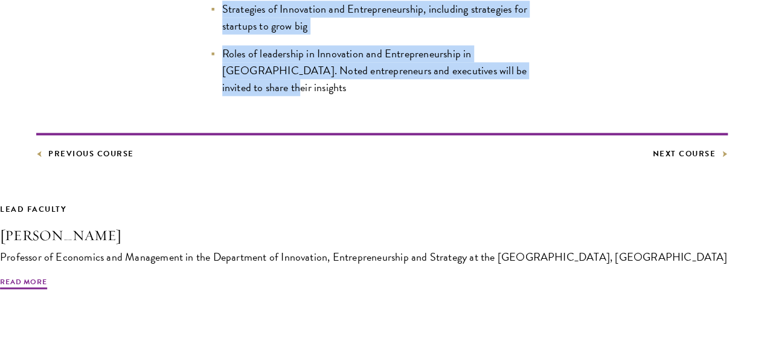
drag, startPoint x: 148, startPoint y: 81, endPoint x: 308, endPoint y: 108, distance: 162.3
copy div "This course is aimed at examining the key characteristics of Innovation and Ent…"
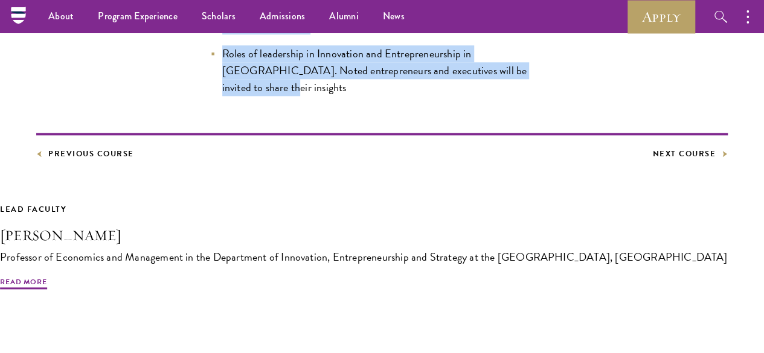
scroll to position [407, 0]
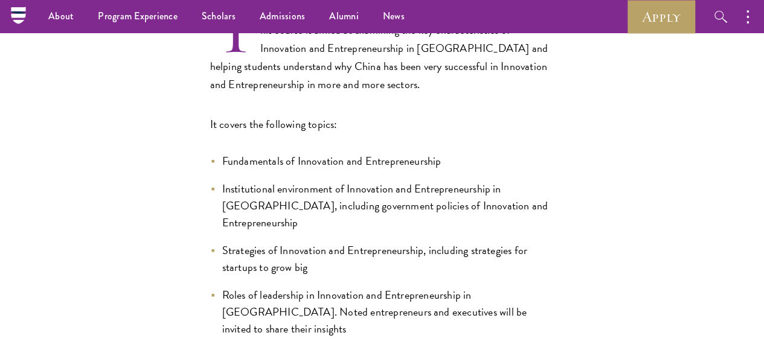
drag, startPoint x: 557, startPoint y: 71, endPoint x: 674, endPoint y: 68, distance: 117.8
click at [674, 68] on div "China Courses Innovation and Entrepreneurship in China This course is aimed at …" at bounding box center [381, 179] width 691 height 712
copy h3 "Gao Xudong"
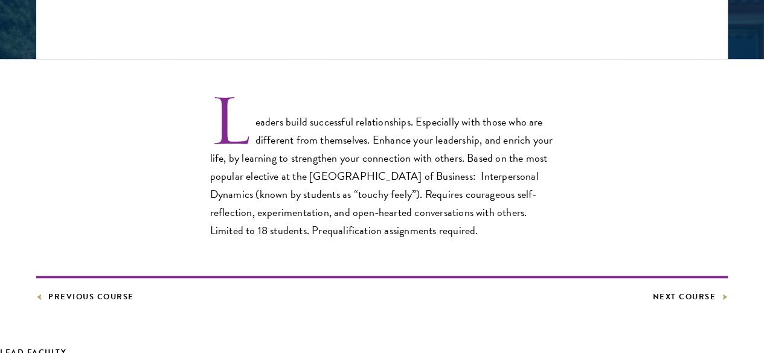
scroll to position [362, 0]
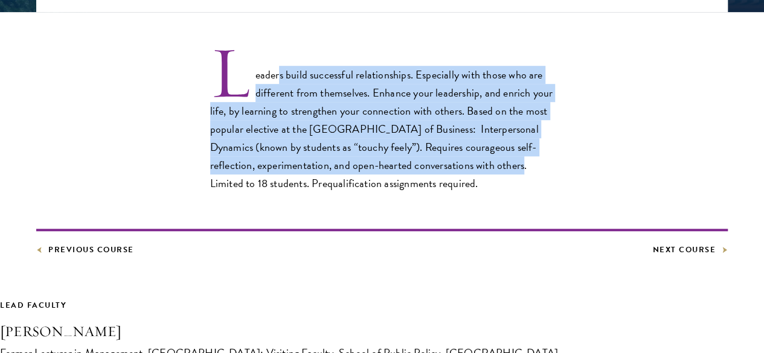
drag, startPoint x: 205, startPoint y: 84, endPoint x: 460, endPoint y: 213, distance: 285.6
click at [460, 193] on div "Leaders build successful relationships. Especially with those who are different…" at bounding box center [381, 120] width 691 height 144
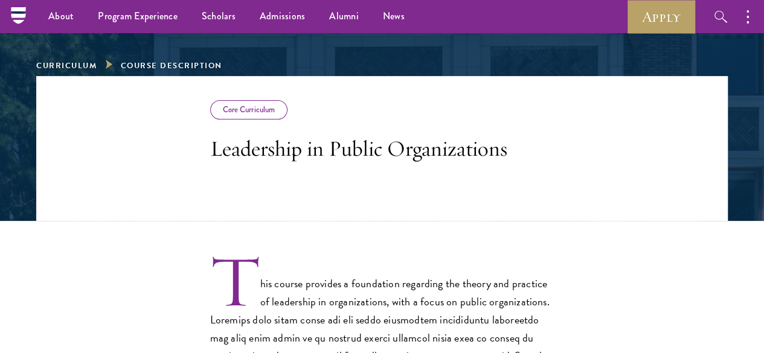
scroll to position [152, 0]
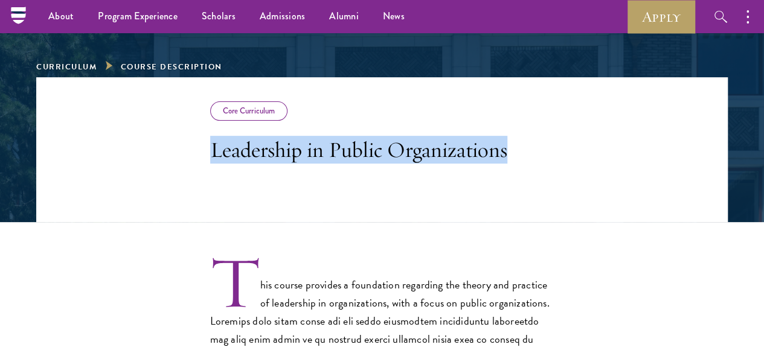
drag, startPoint x: 137, startPoint y: 147, endPoint x: 332, endPoint y: 190, distance: 199.6
click at [332, 164] on h3 "Leadership in Public Organizations" at bounding box center [382, 150] width 344 height 28
copy h3 "Leadership in Public Organizations"
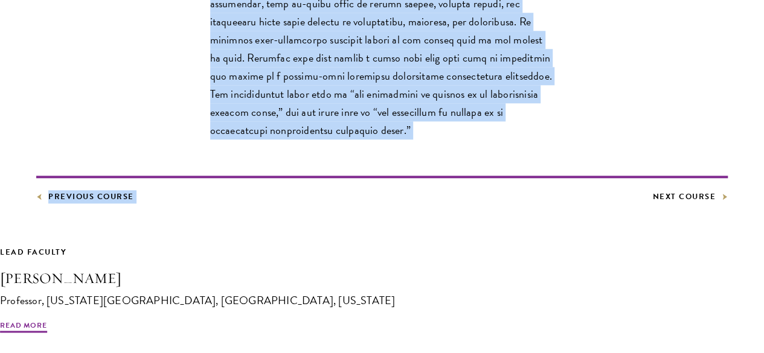
scroll to position [618, 0]
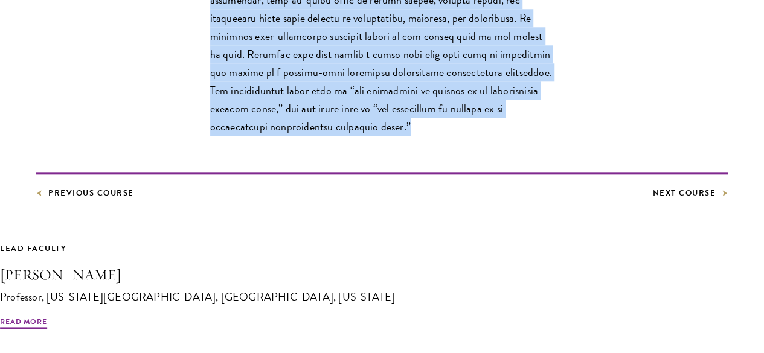
drag, startPoint x: 151, startPoint y: 99, endPoint x: 382, endPoint y: 201, distance: 252.7
copy p "This course provides a foundation regarding the theory and practice of leadersh…"
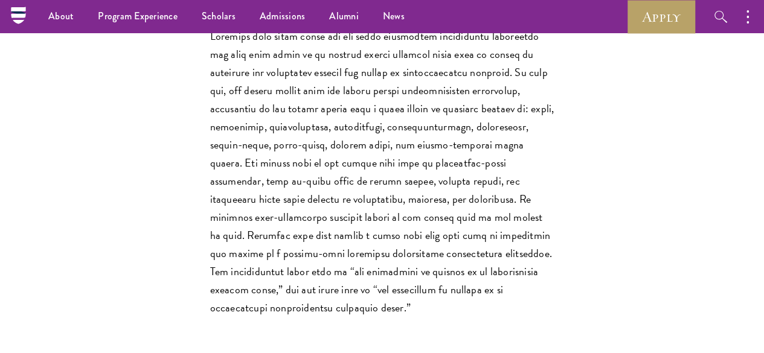
scroll to position [377, 0]
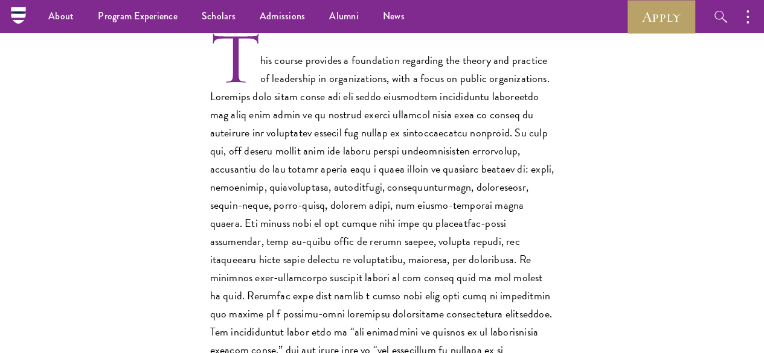
drag, startPoint x: 559, startPoint y: 75, endPoint x: 609, endPoint y: 131, distance: 74.4
click at [609, 131] on div "Core Curriculum Leadership in Public Organizations This course provides a found…" at bounding box center [381, 213] width 691 height 721
copy h3 "Montgomery Van Wart"
click at [240, 89] on p "This course provides a foundation regarding the theory and practice of leadersh…" at bounding box center [382, 205] width 344 height 343
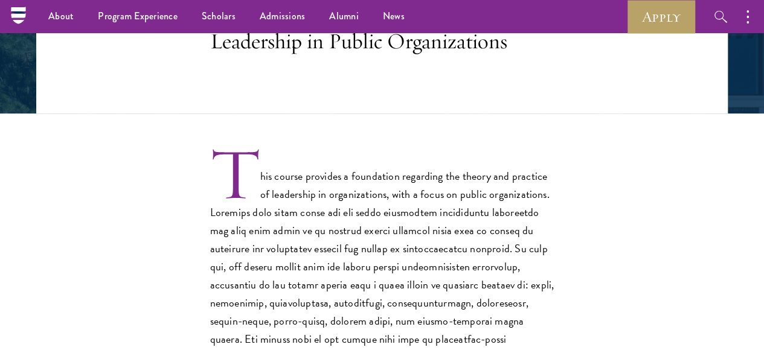
scroll to position [196, 0]
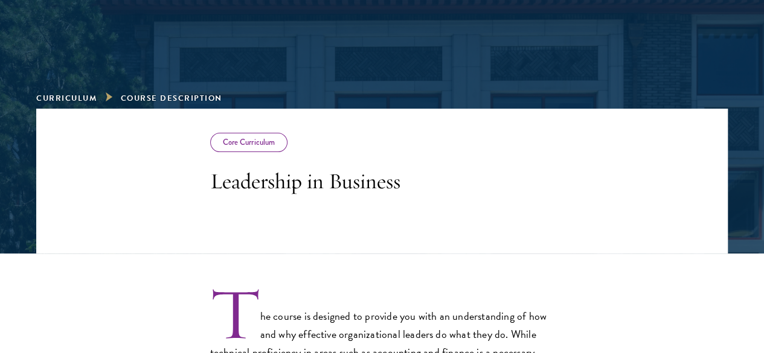
scroll to position [302, 0]
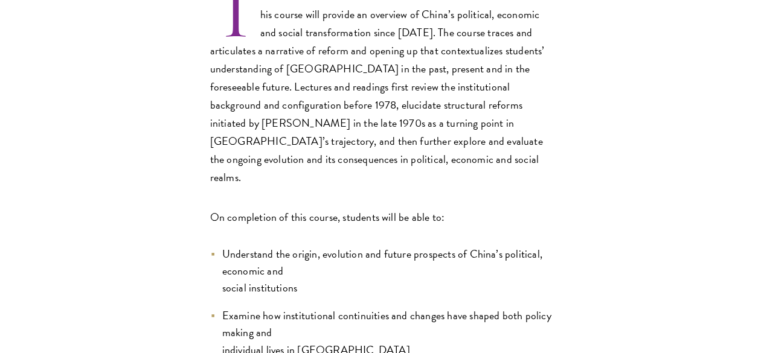
scroll to position [604, 0]
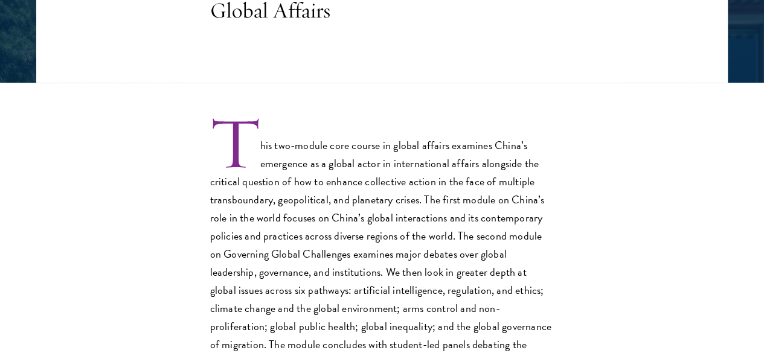
scroll to position [349, 0]
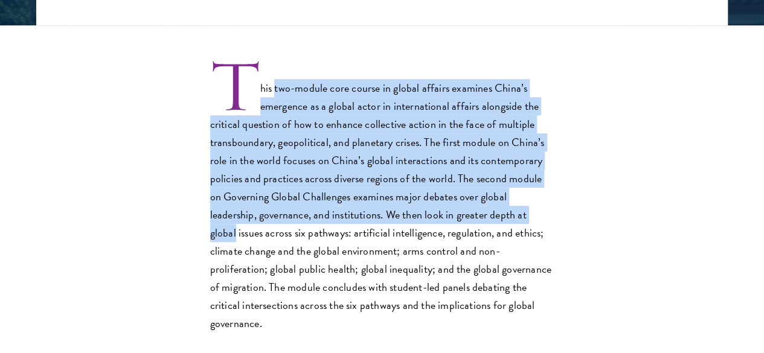
drag, startPoint x: 197, startPoint y: 98, endPoint x: 465, endPoint y: 261, distance: 313.4
click at [465, 261] on div "This two-module core course in global affairs examines China’s emergence as a g…" at bounding box center [381, 197] width 691 height 271
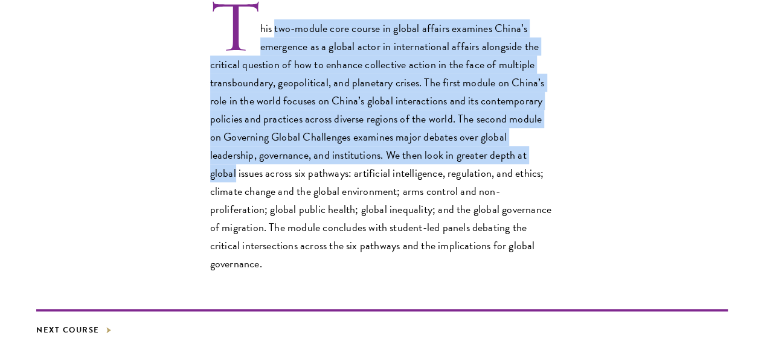
scroll to position [409, 0]
click at [241, 192] on p "This two-module core course in global affairs examines China’s emergence as a g…" at bounding box center [382, 136] width 344 height 271
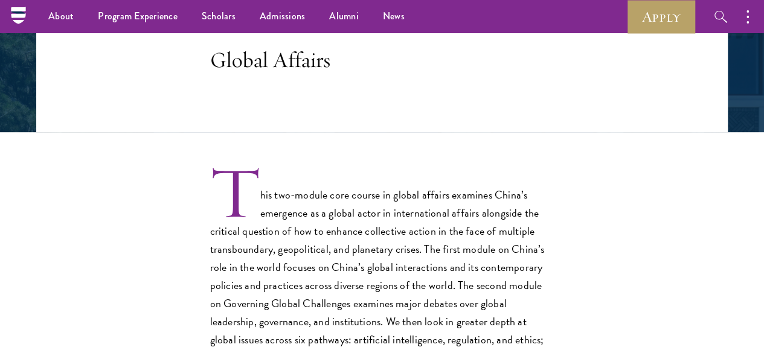
scroll to position [228, 0]
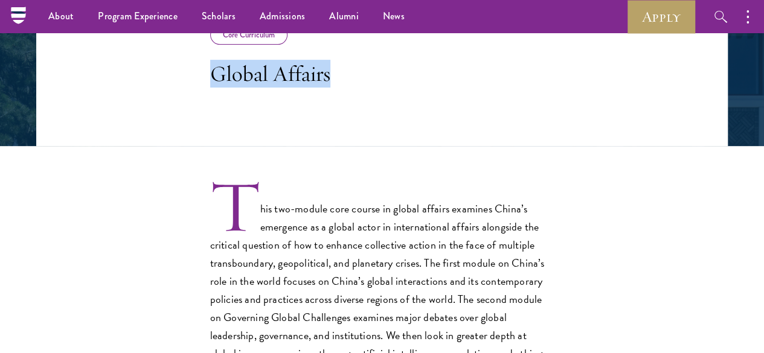
drag, startPoint x: 132, startPoint y: 83, endPoint x: 280, endPoint y: 78, distance: 148.0
click at [280, 78] on header "Core Curriculum Global Affairs" at bounding box center [381, 73] width 691 height 145
copy h3 "Global Affairs"
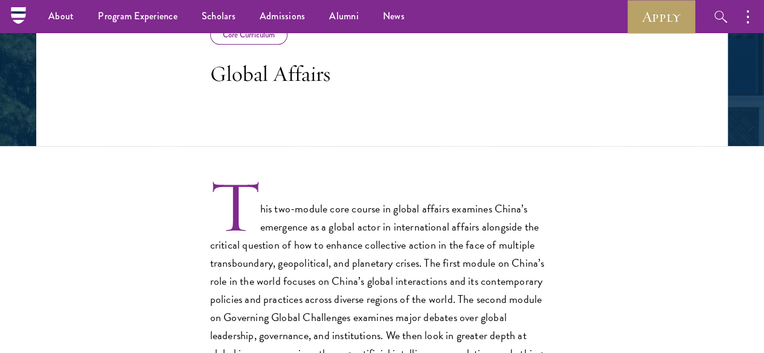
click at [210, 212] on p "This two-module core course in global affairs examines China’s emergence as a g…" at bounding box center [382, 317] width 344 height 271
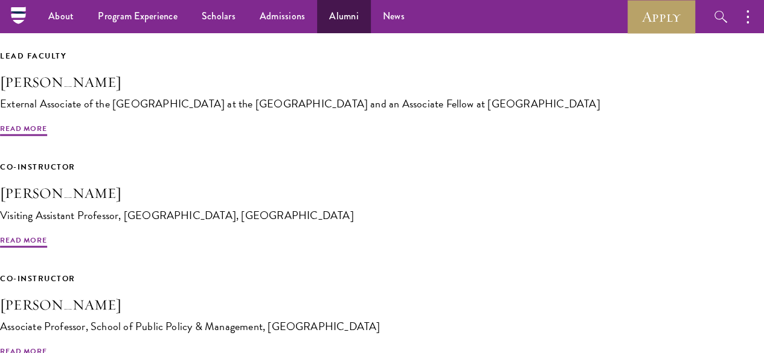
scroll to position [662, 0]
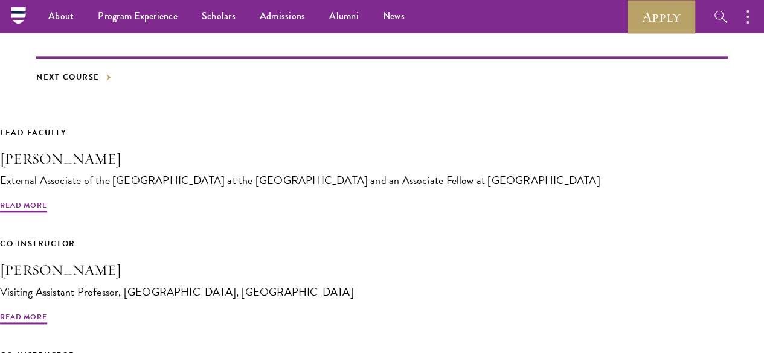
drag, startPoint x: 157, startPoint y: 209, endPoint x: 333, endPoint y: 62, distance: 229.7
copy p "This two-module core course in global affairs examines China’s emergence as a g…"
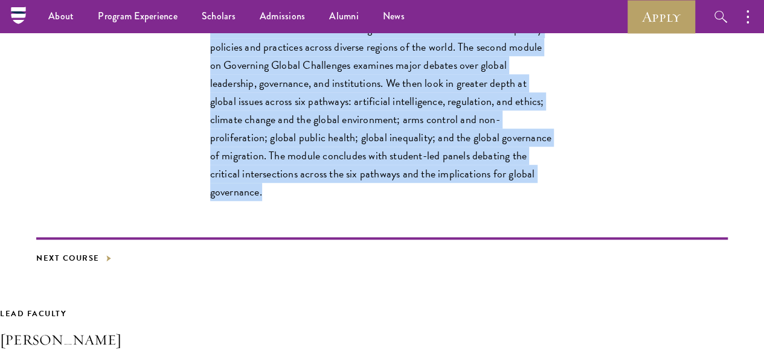
scroll to position [360, 0]
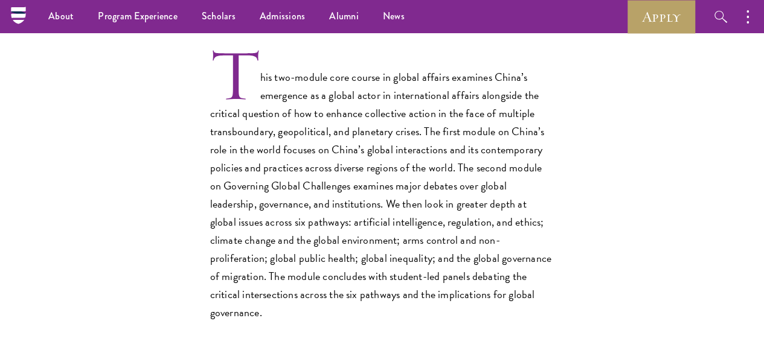
drag, startPoint x: 710, startPoint y: 124, endPoint x: 594, endPoint y: 120, distance: 116.0
copy link "[PERSON_NAME]"
